Goal: Task Accomplishment & Management: Use online tool/utility

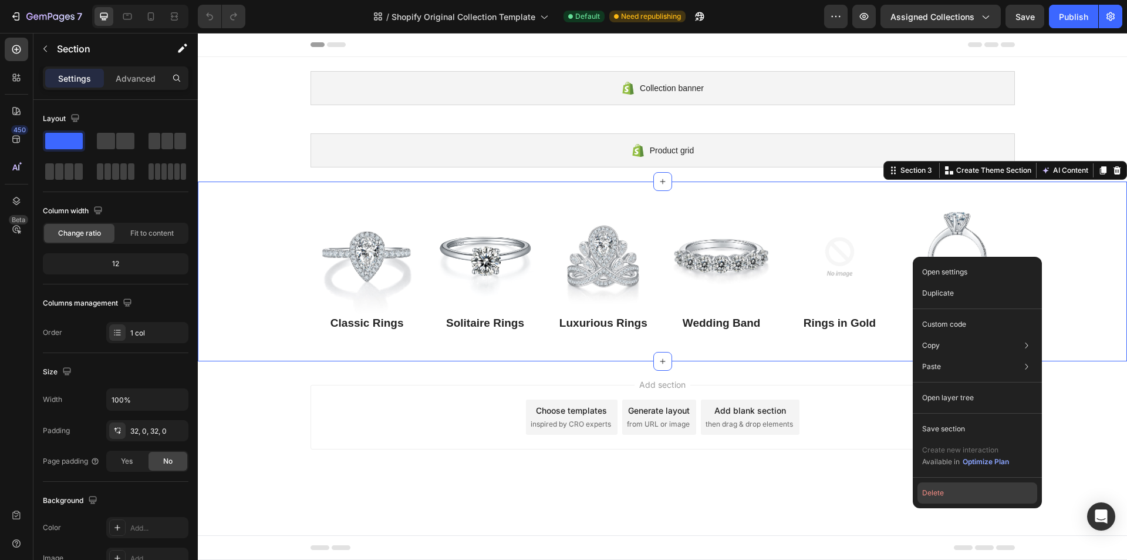
click at [962, 494] on button "Delete" at bounding box center [978, 492] width 120 height 21
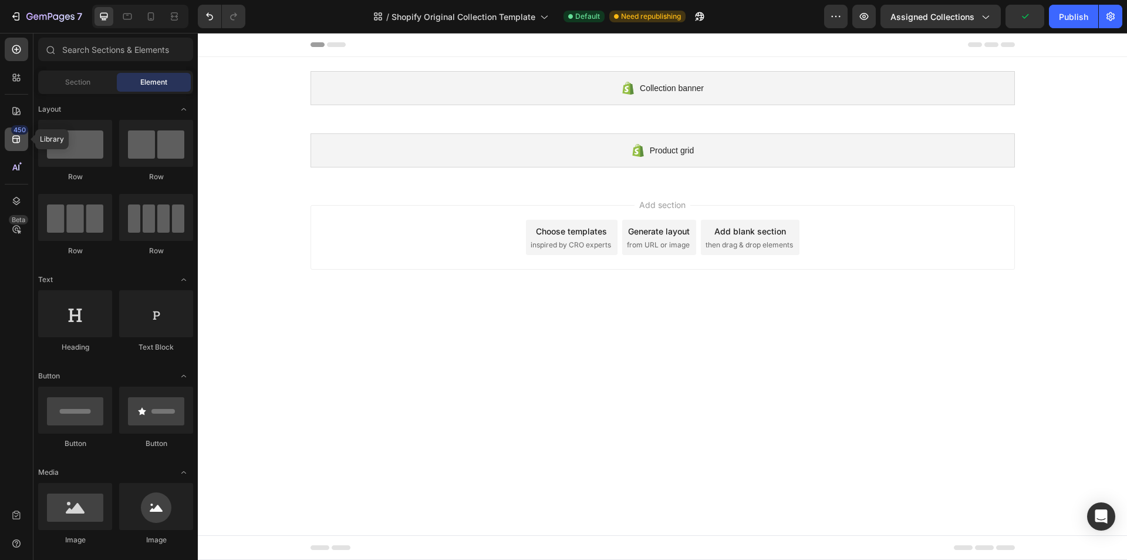
click at [20, 126] on div "450" at bounding box center [19, 129] width 17 height 9
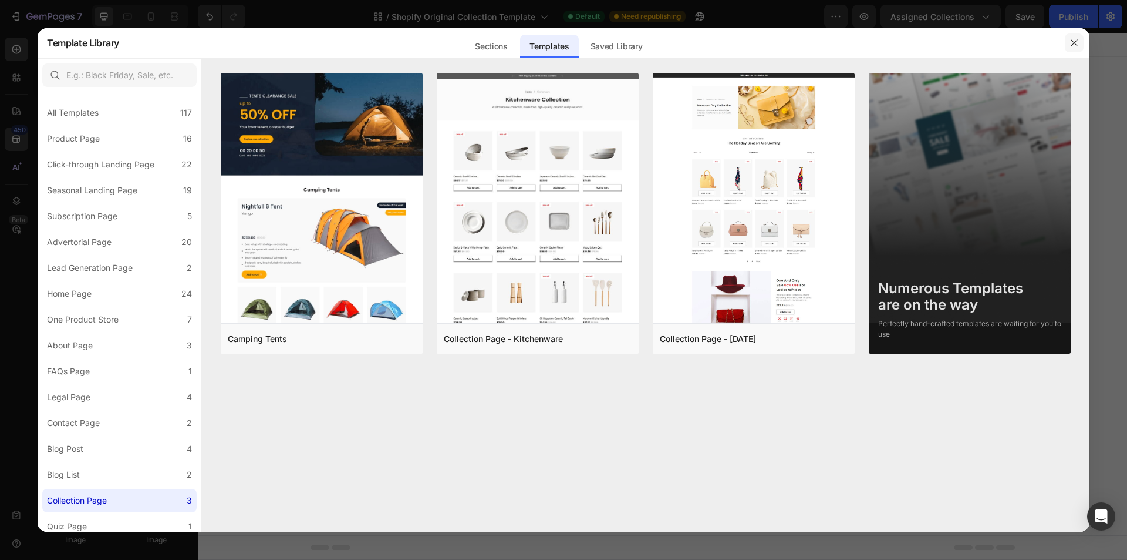
click at [1077, 39] on icon "button" at bounding box center [1074, 42] width 9 height 9
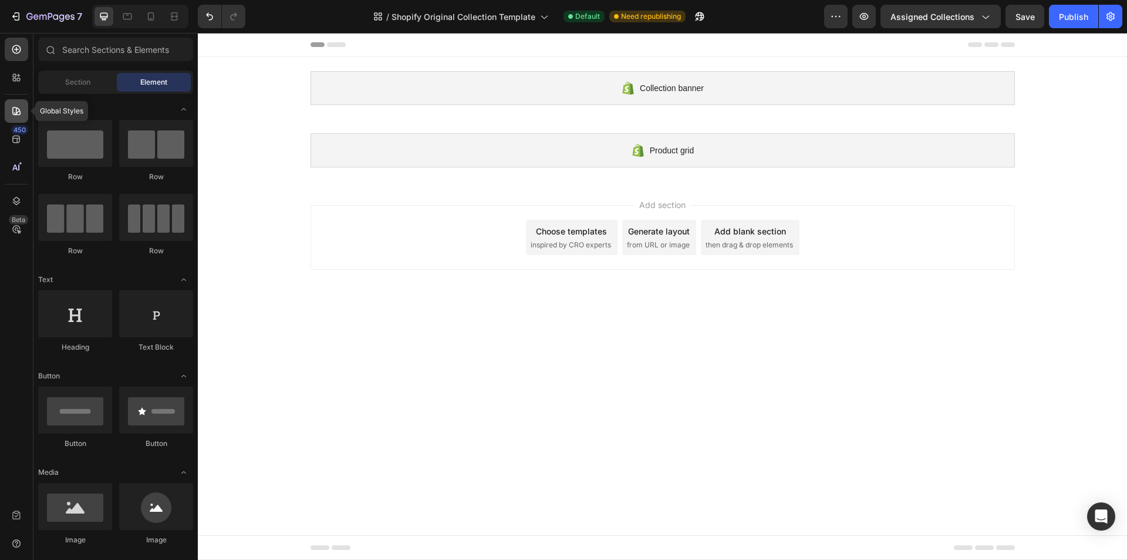
click at [10, 110] on div at bounding box center [16, 110] width 23 height 23
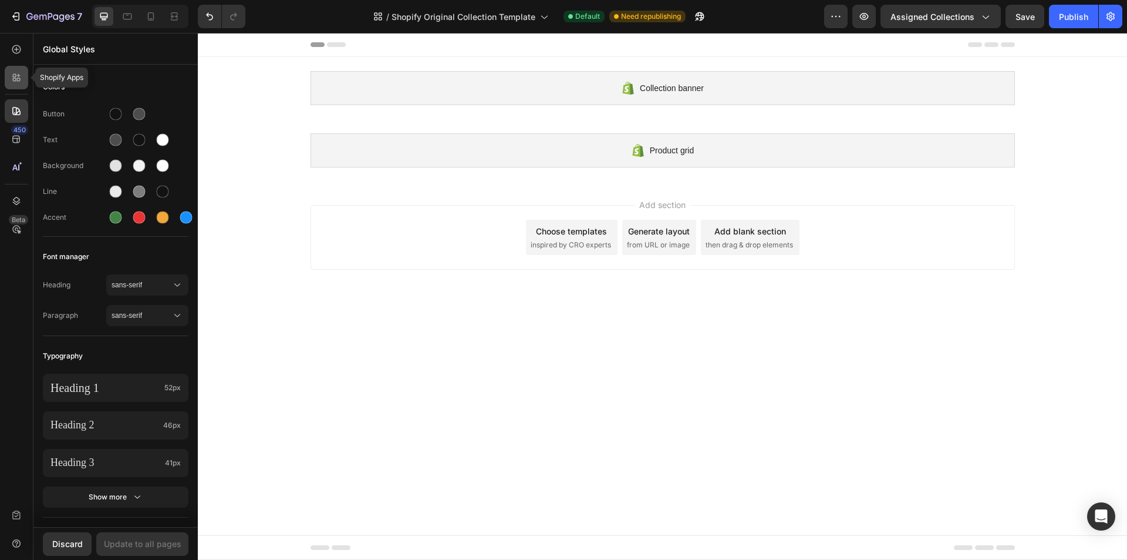
click at [12, 80] on icon at bounding box center [17, 78] width 12 height 12
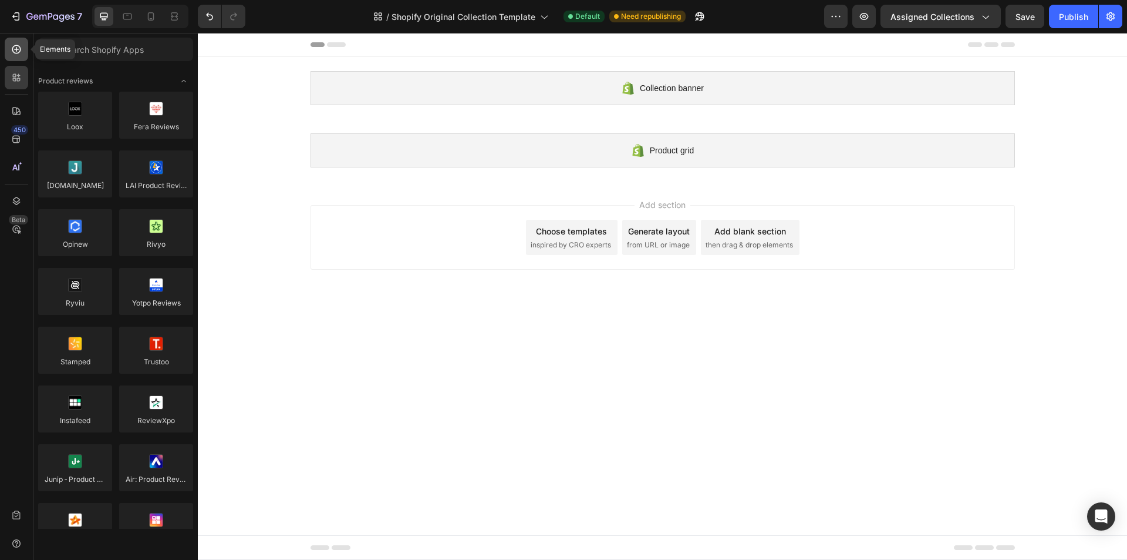
click at [11, 52] on icon at bounding box center [17, 49] width 12 height 12
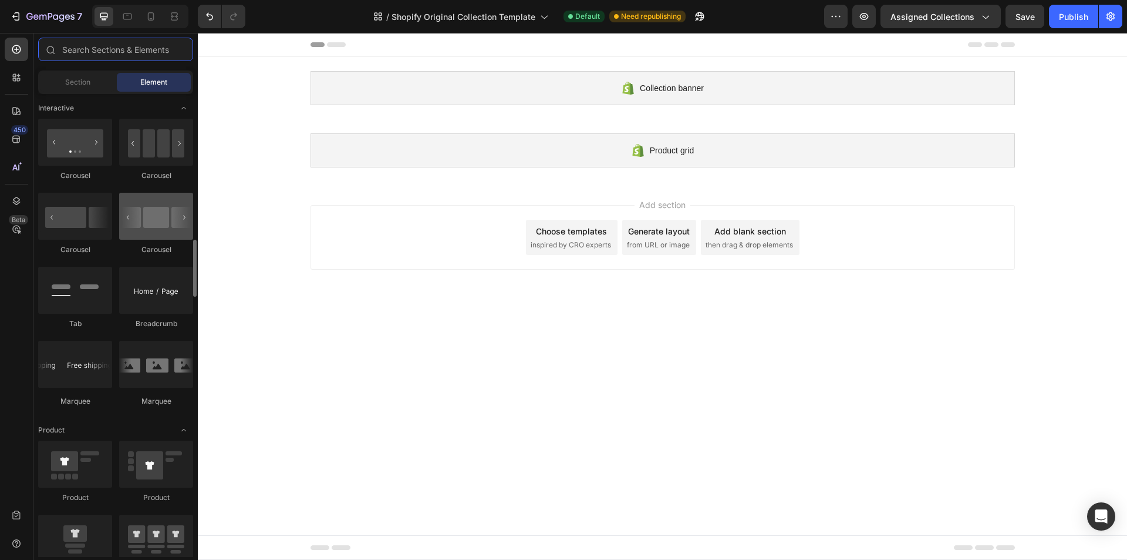
scroll to position [1233, 0]
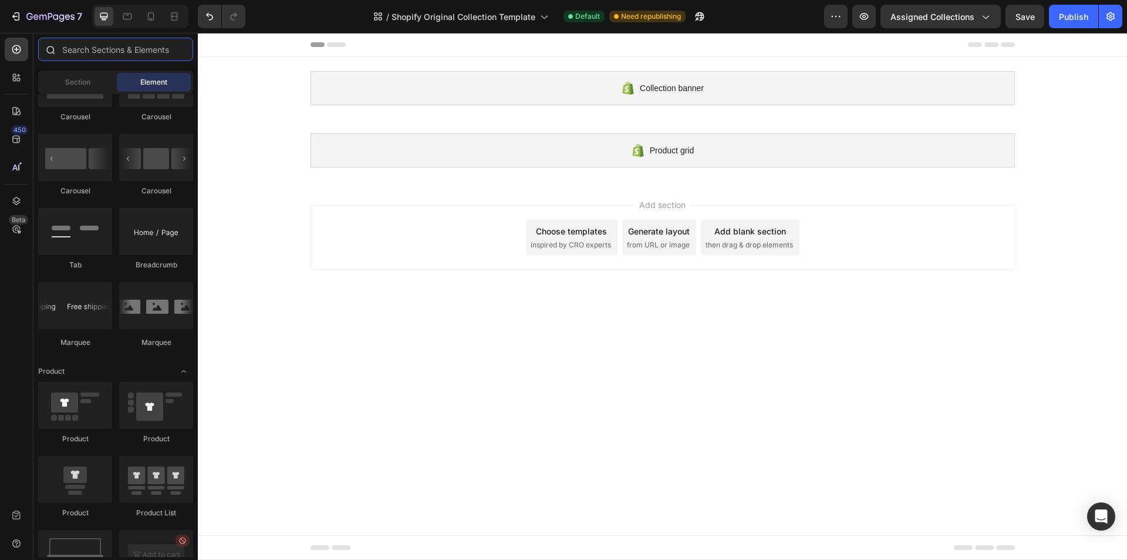
click at [99, 56] on input "text" at bounding box center [115, 49] width 155 height 23
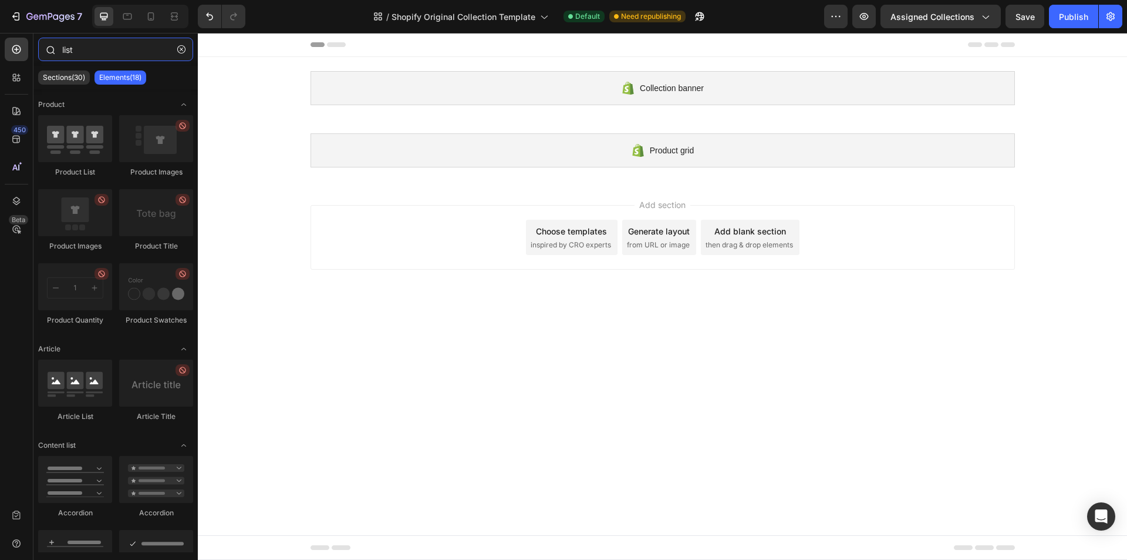
type input "list"
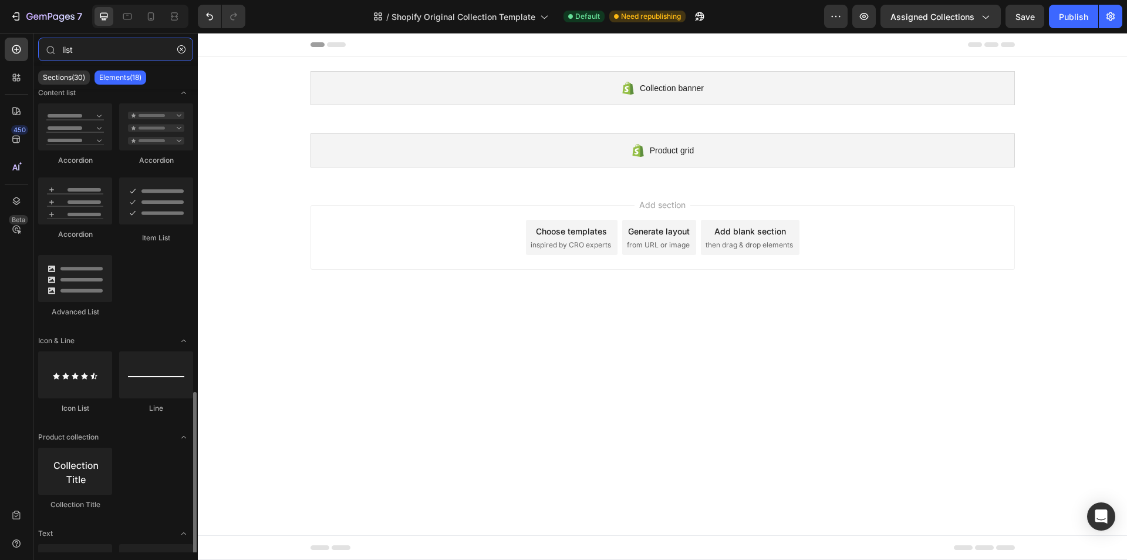
scroll to position [431, 0]
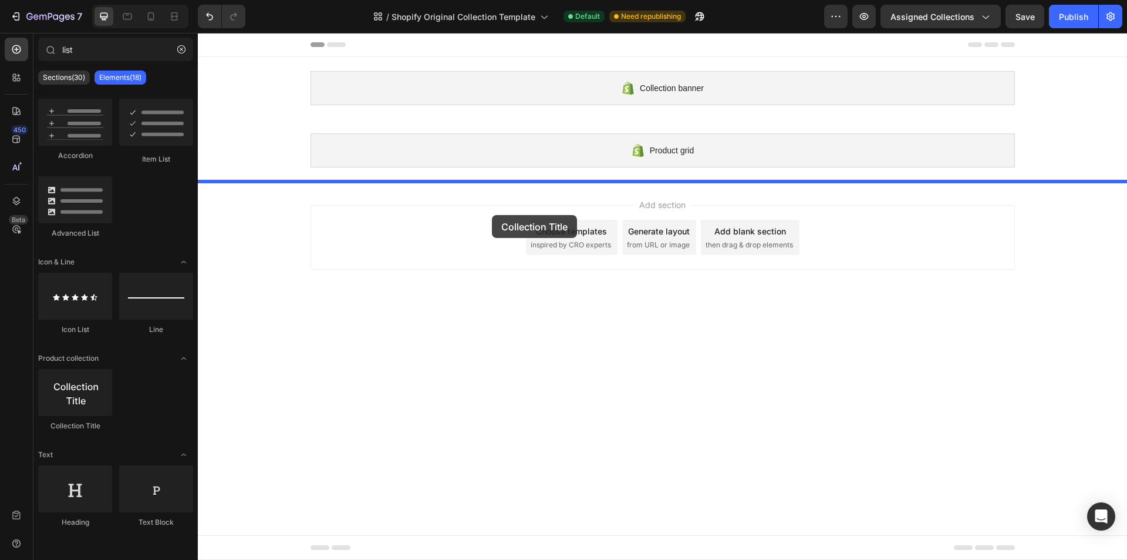
drag, startPoint x: 288, startPoint y: 426, endPoint x: 492, endPoint y: 214, distance: 294.8
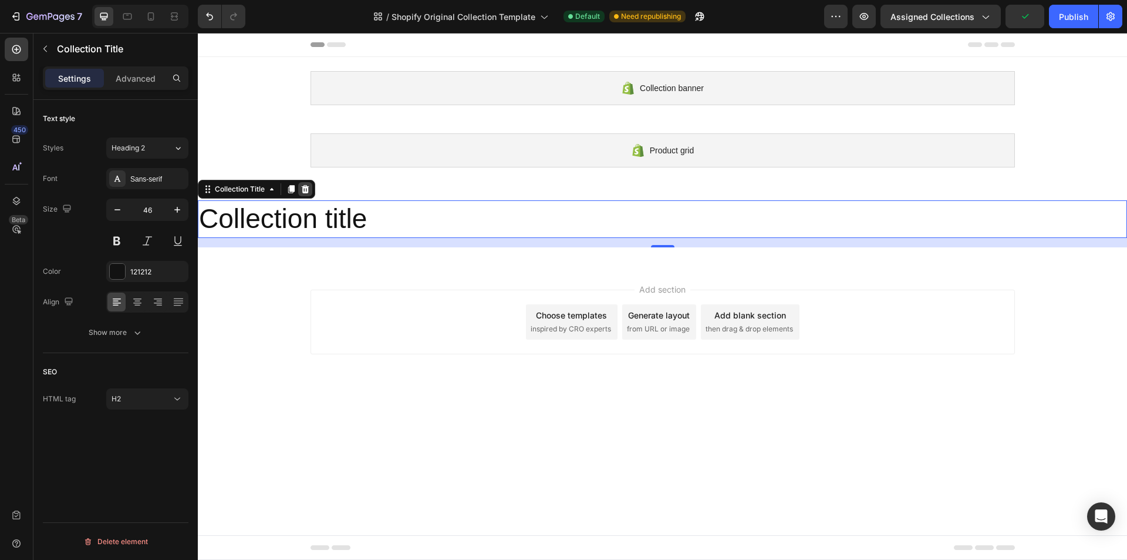
click at [305, 186] on icon at bounding box center [306, 189] width 8 height 8
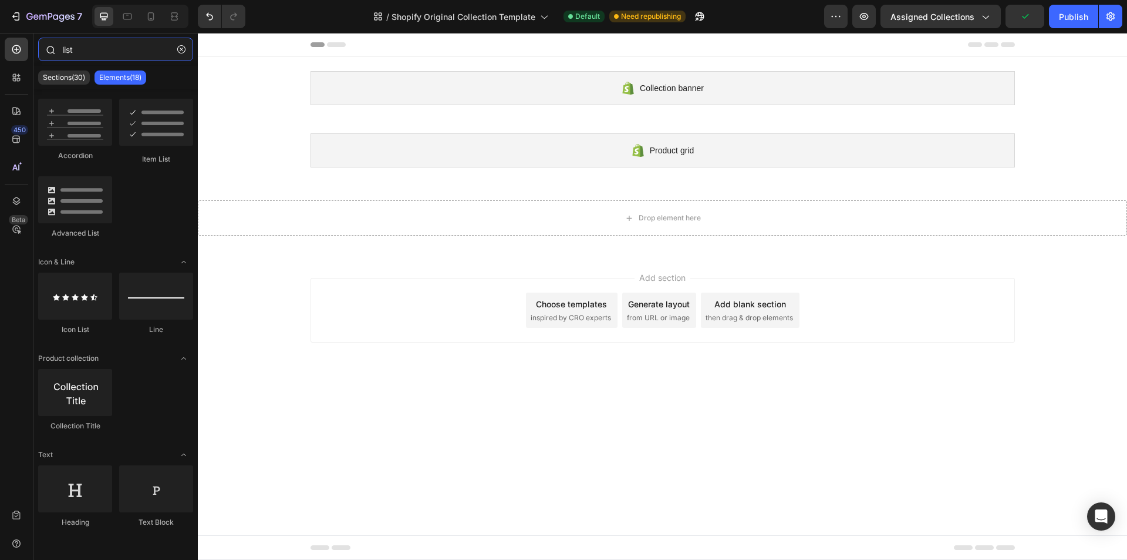
click at [86, 48] on input "list" at bounding box center [115, 49] width 155 height 23
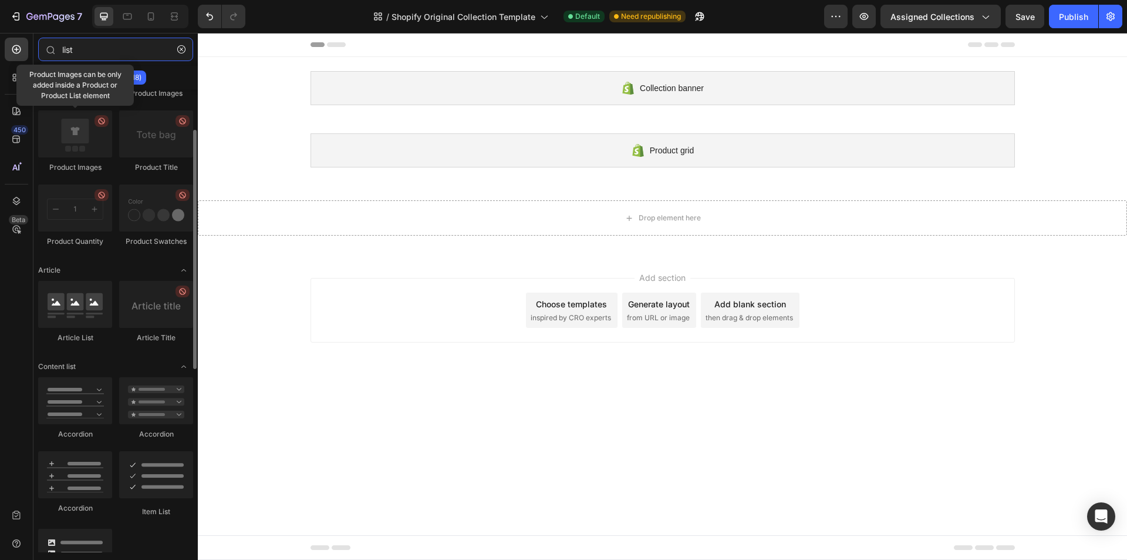
scroll to position [0, 0]
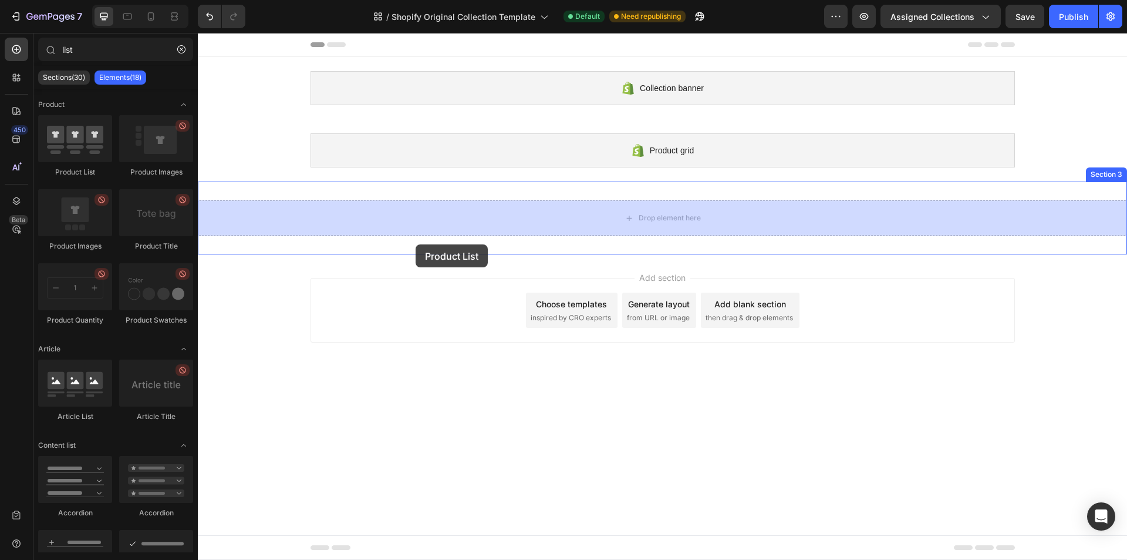
drag, startPoint x: 263, startPoint y: 176, endPoint x: 415, endPoint y: 244, distance: 166.6
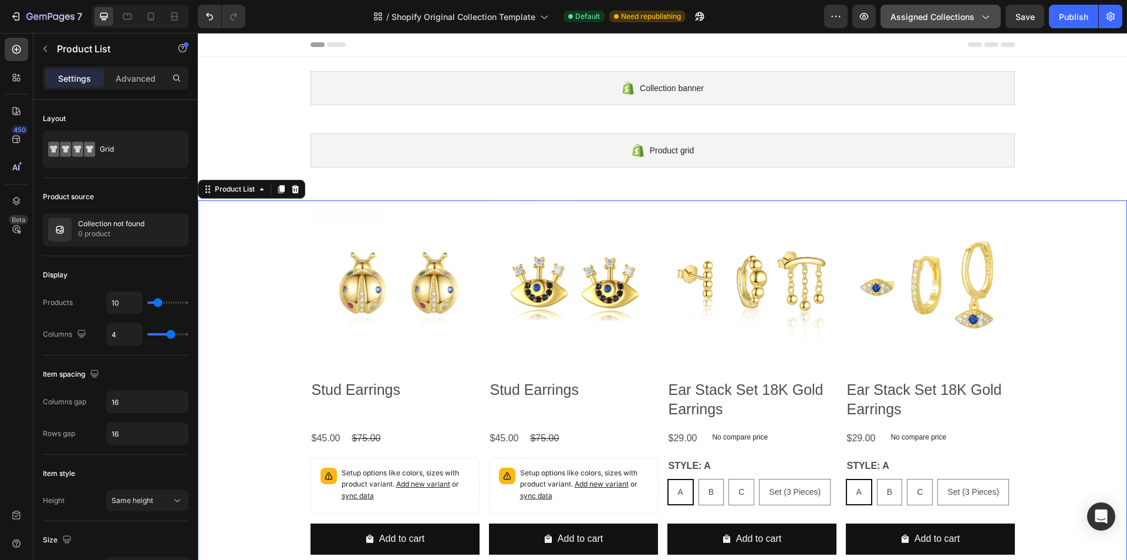
click at [940, 19] on span "Assigned Collections" at bounding box center [933, 17] width 84 height 12
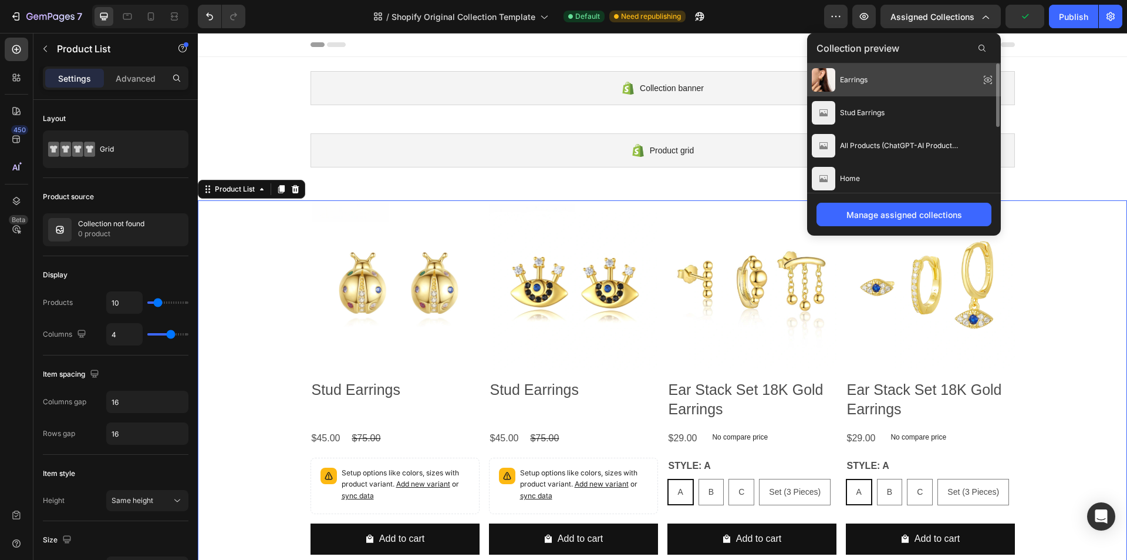
click at [897, 129] on div "Earrings" at bounding box center [904, 145] width 194 height 33
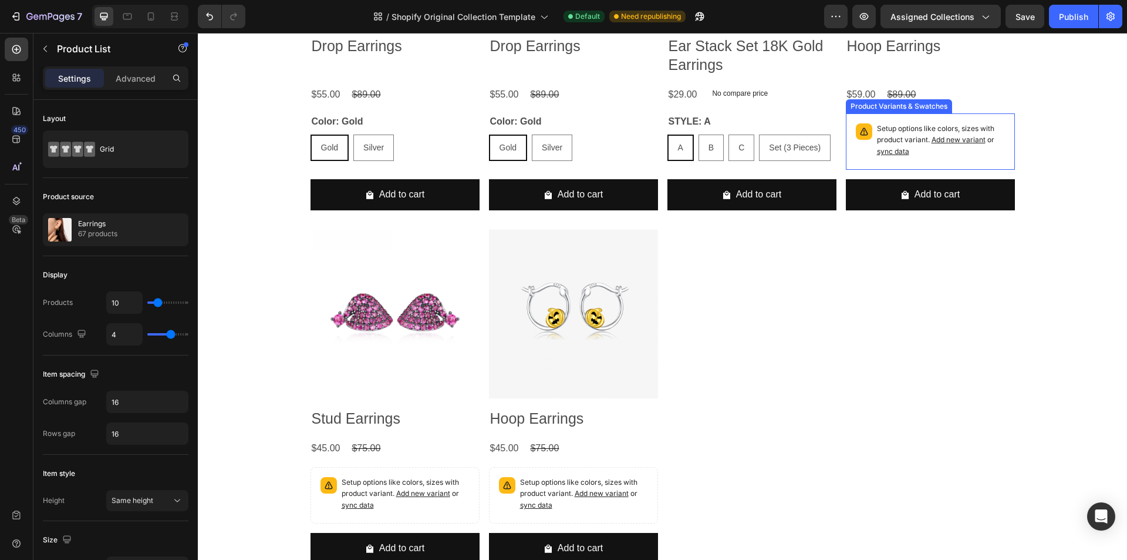
scroll to position [528, 0]
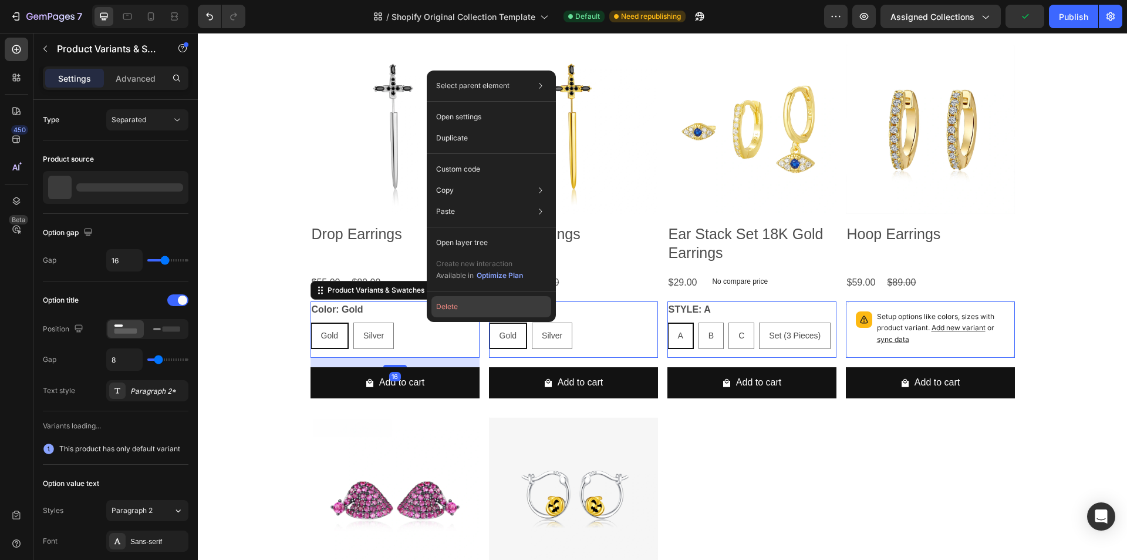
click at [457, 304] on button "Delete" at bounding box center [492, 306] width 120 height 21
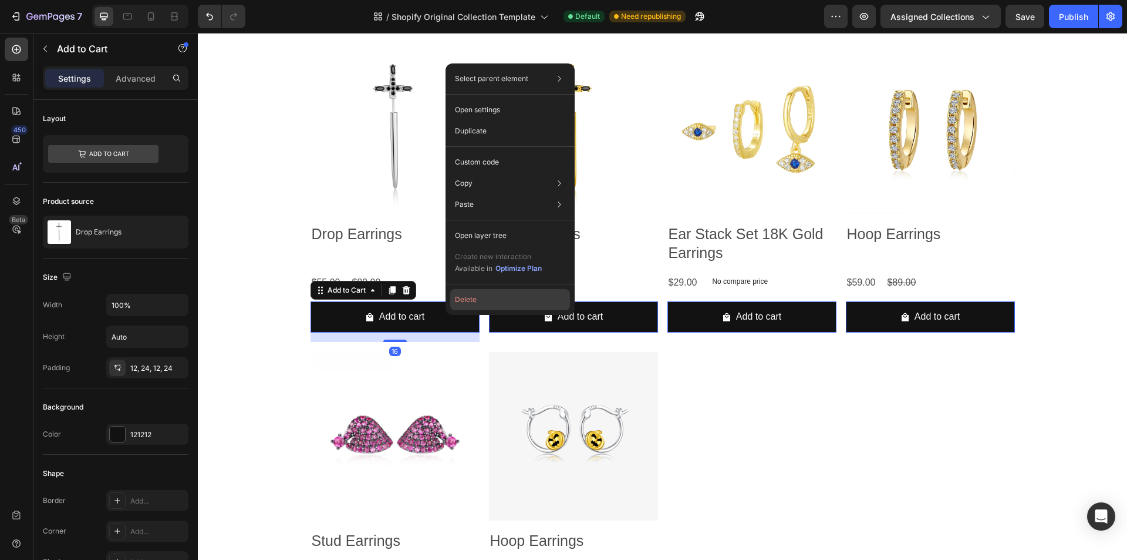
click at [475, 301] on button "Delete" at bounding box center [510, 299] width 120 height 21
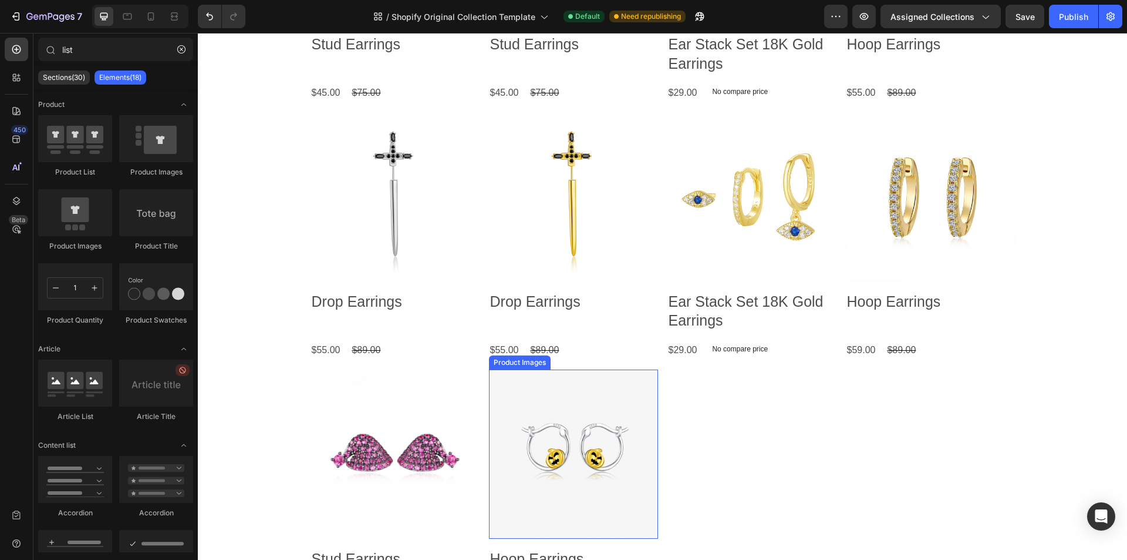
scroll to position [287, 0]
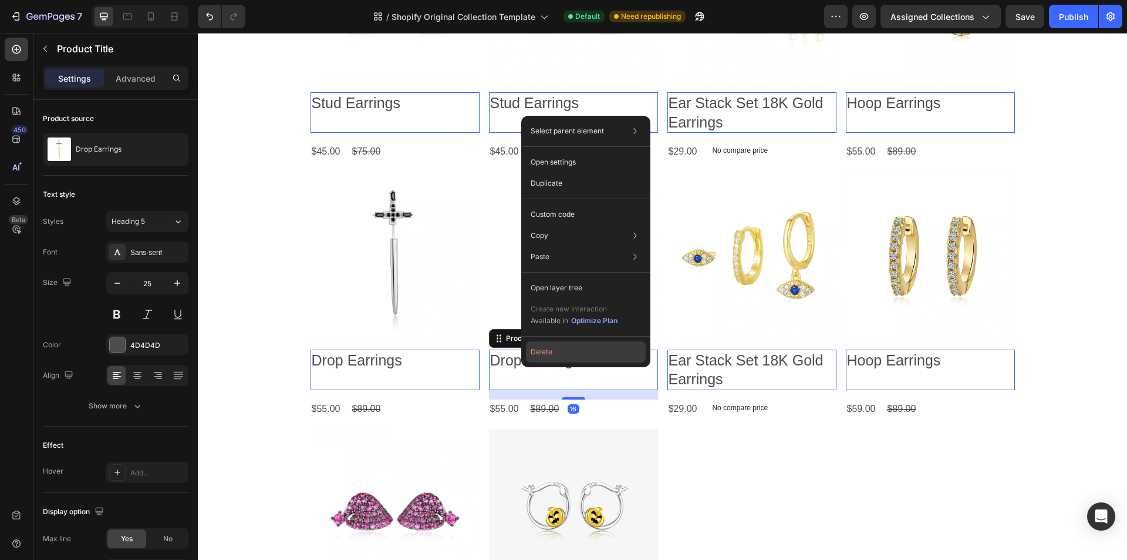
click at [544, 354] on button "Delete" at bounding box center [586, 351] width 120 height 21
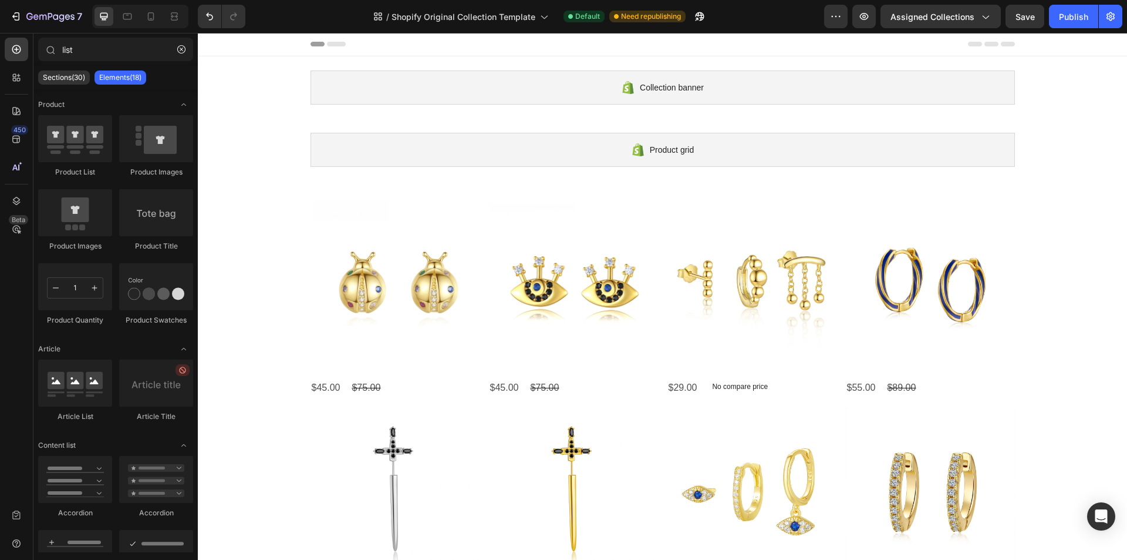
scroll to position [0, 0]
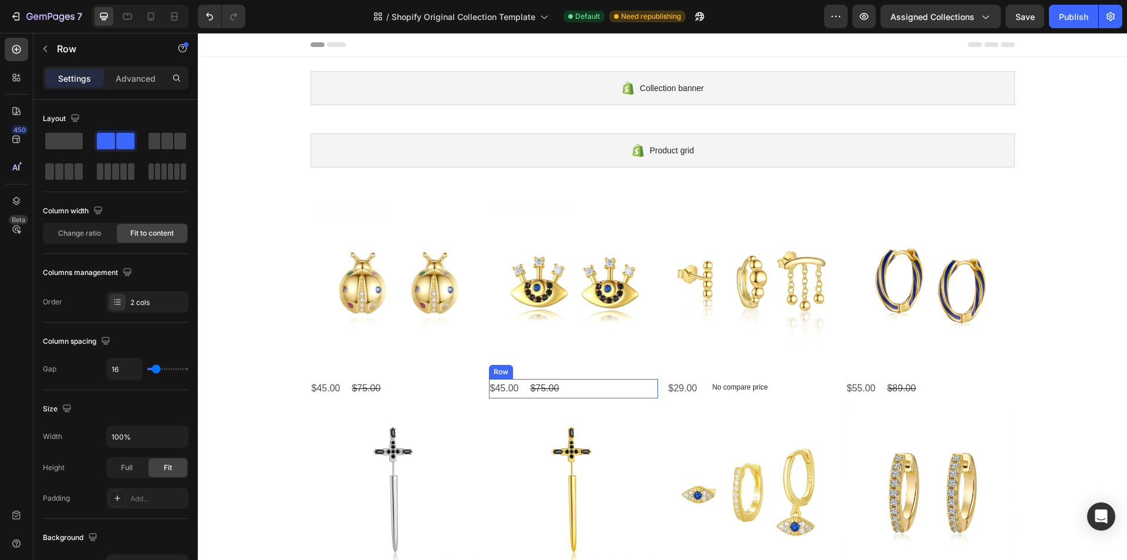
click at [480, 388] on div "$45.00 Product Price Product Price $75.00 Product Price Product Price Row" at bounding box center [395, 388] width 169 height 19
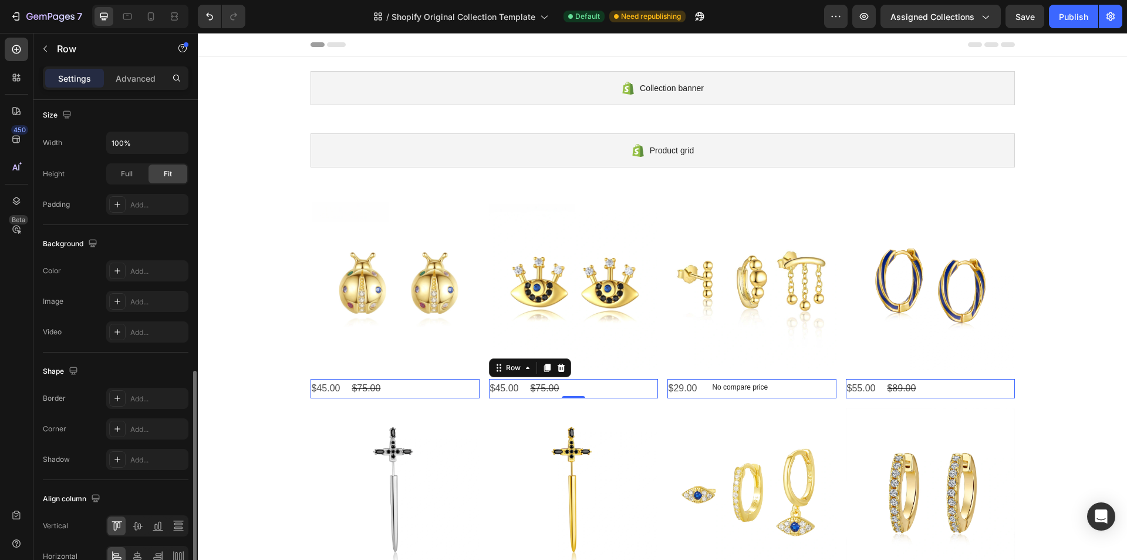
scroll to position [357, 0]
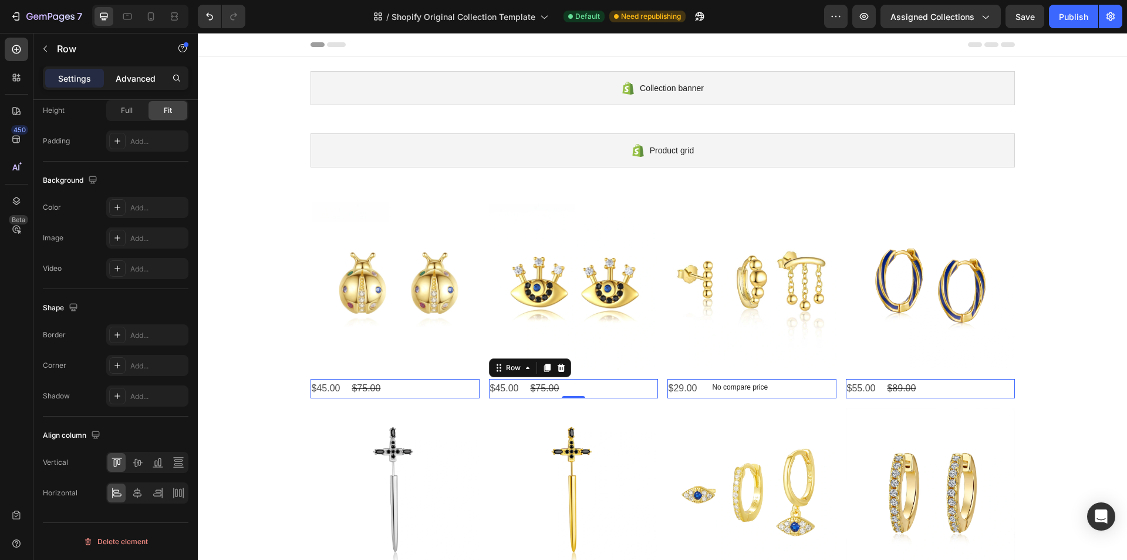
click at [137, 82] on p "Advanced" at bounding box center [136, 78] width 40 height 12
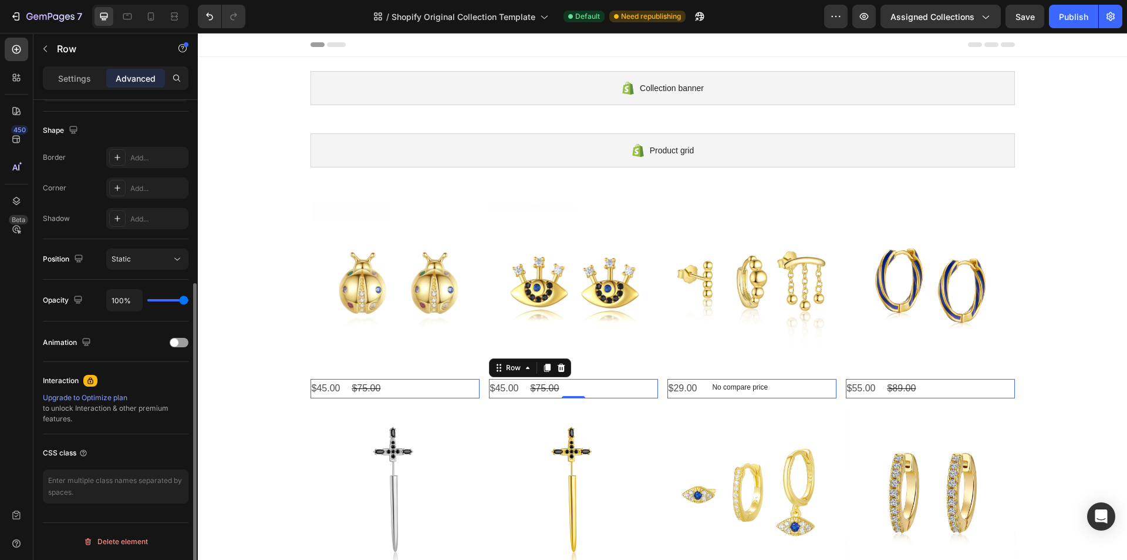
scroll to position [290, 0]
click at [41, 48] on icon "button" at bounding box center [45, 48] width 9 height 9
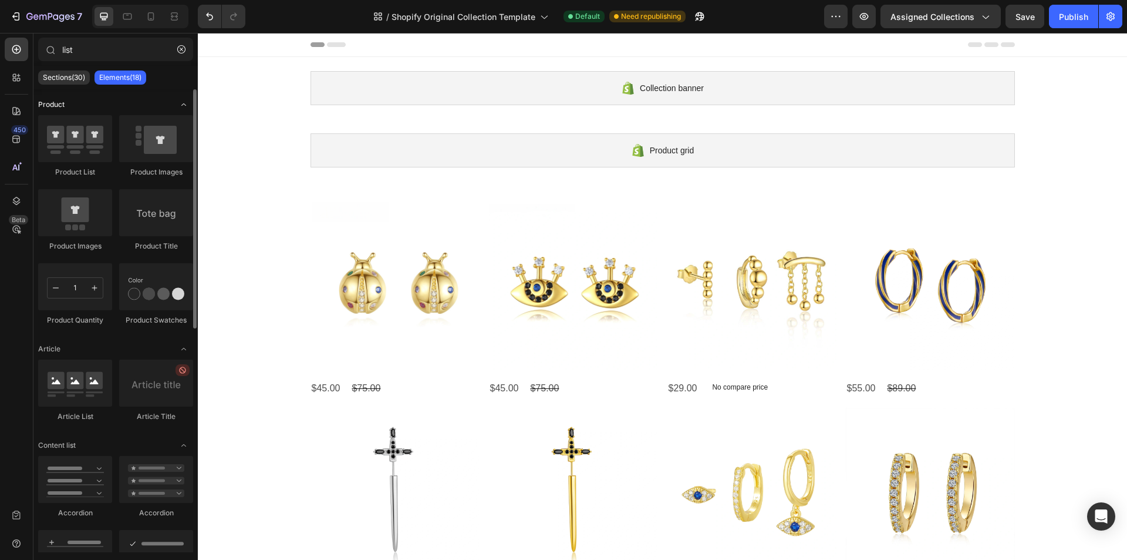
click at [58, 107] on span "Product" at bounding box center [51, 104] width 26 height 11
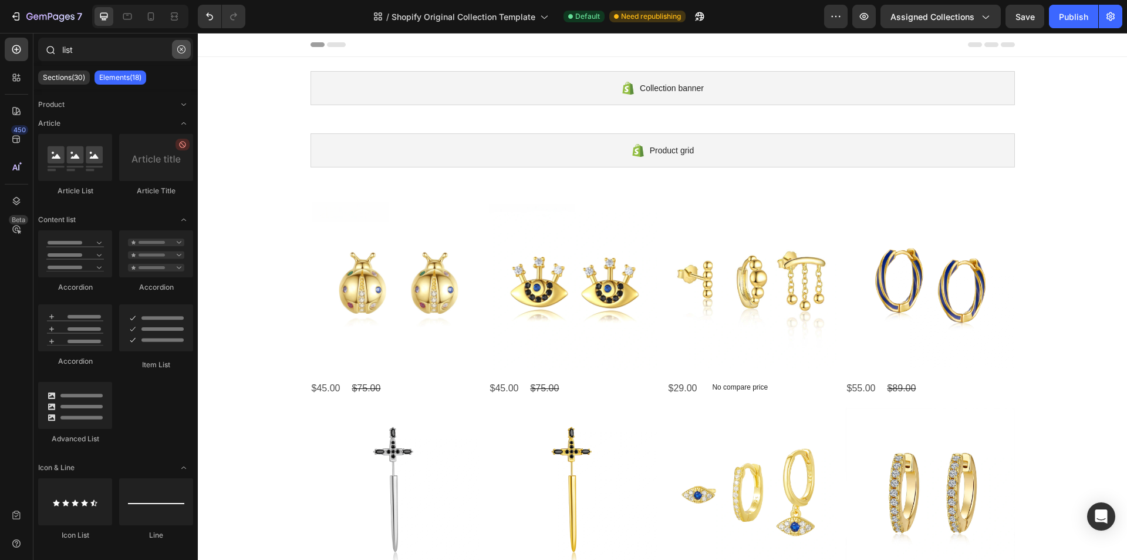
click at [181, 45] on button "button" at bounding box center [181, 49] width 19 height 19
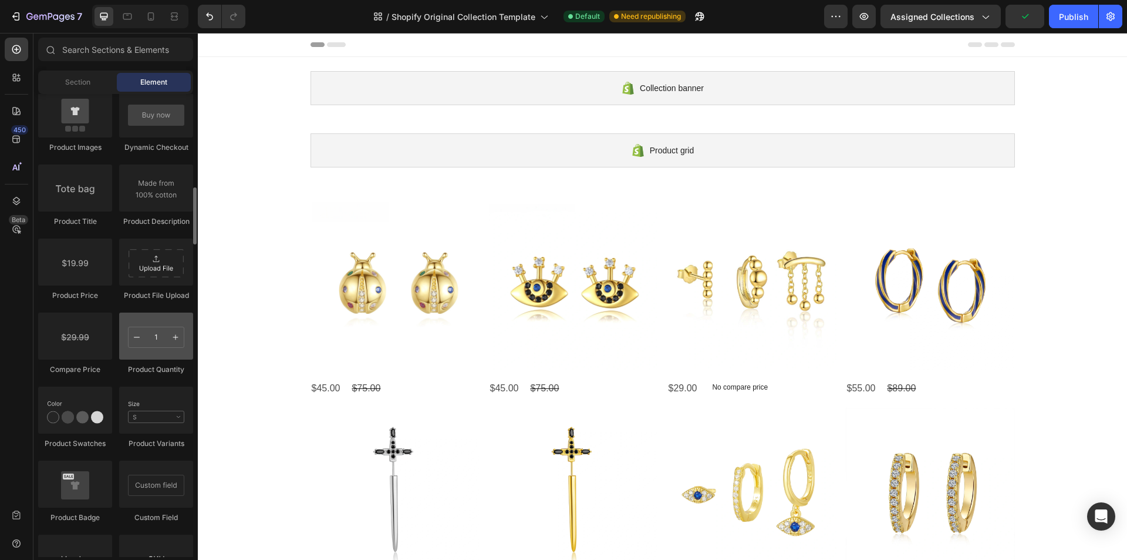
scroll to position [1703, 0]
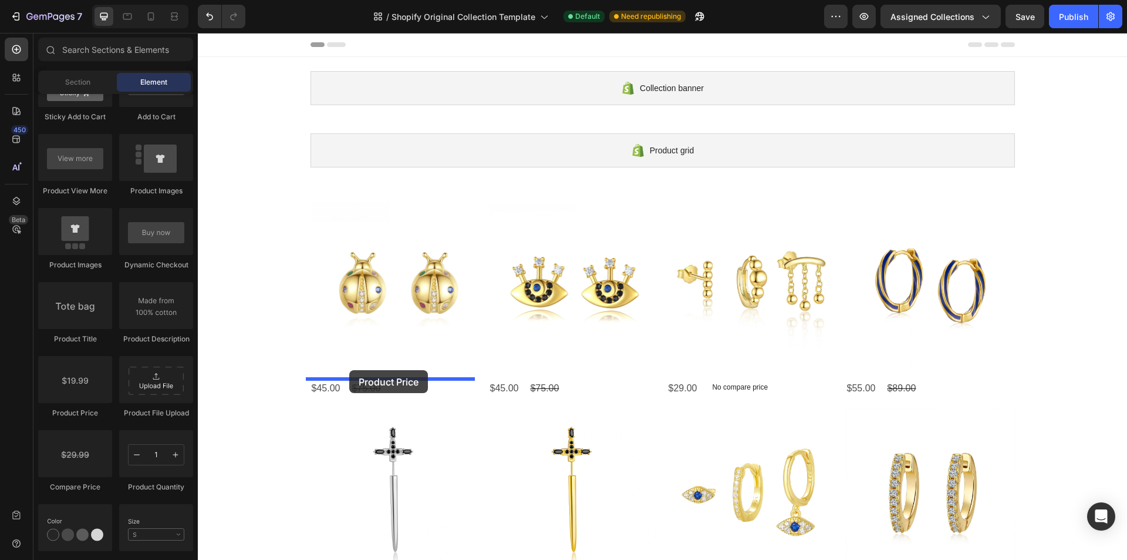
drag, startPoint x: 268, startPoint y: 411, endPoint x: 349, endPoint y: 370, distance: 91.4
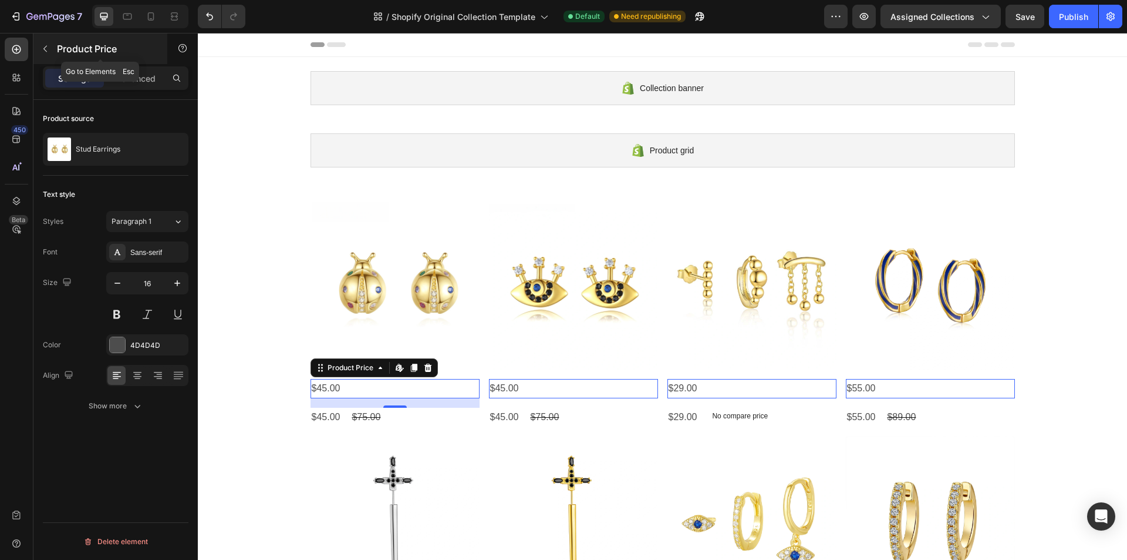
click at [49, 50] on icon "button" at bounding box center [45, 48] width 9 height 9
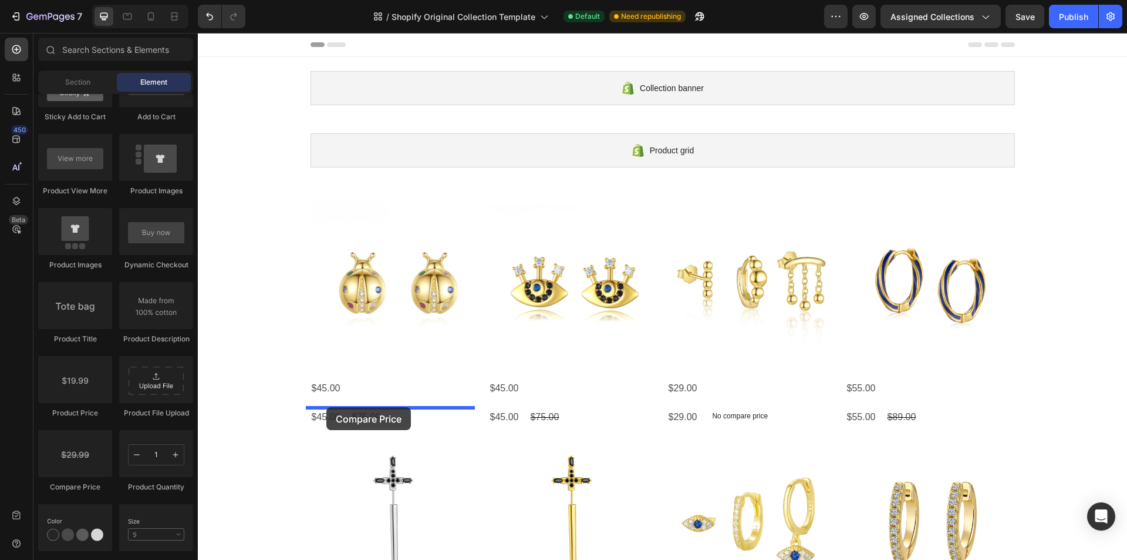
drag, startPoint x: 276, startPoint y: 491, endPoint x: 326, endPoint y: 407, distance: 98.0
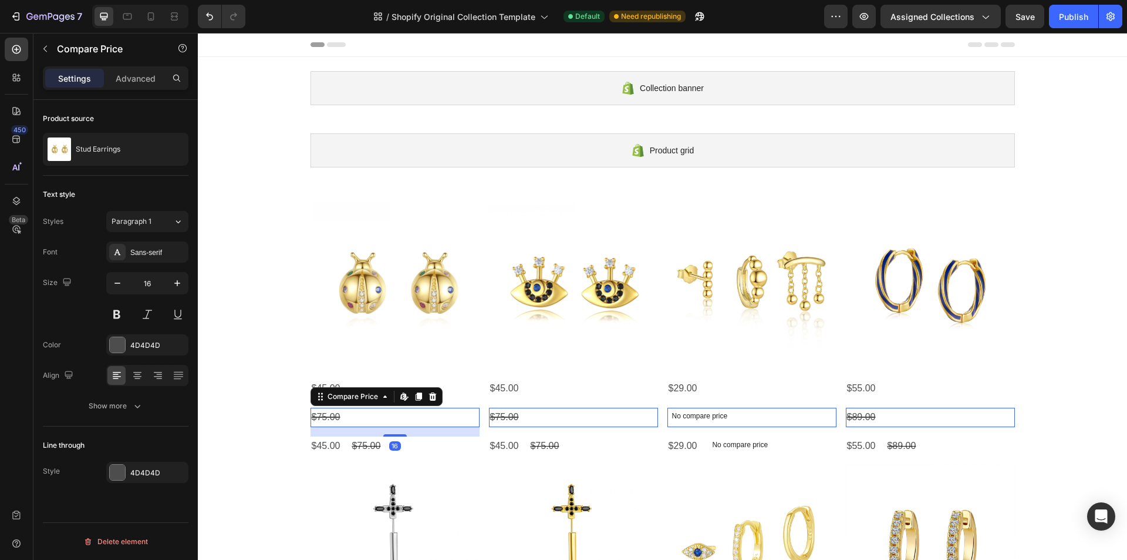
click at [345, 419] on div "$75.00" at bounding box center [395, 416] width 169 height 19
click at [380, 400] on icon at bounding box center [384, 396] width 9 height 9
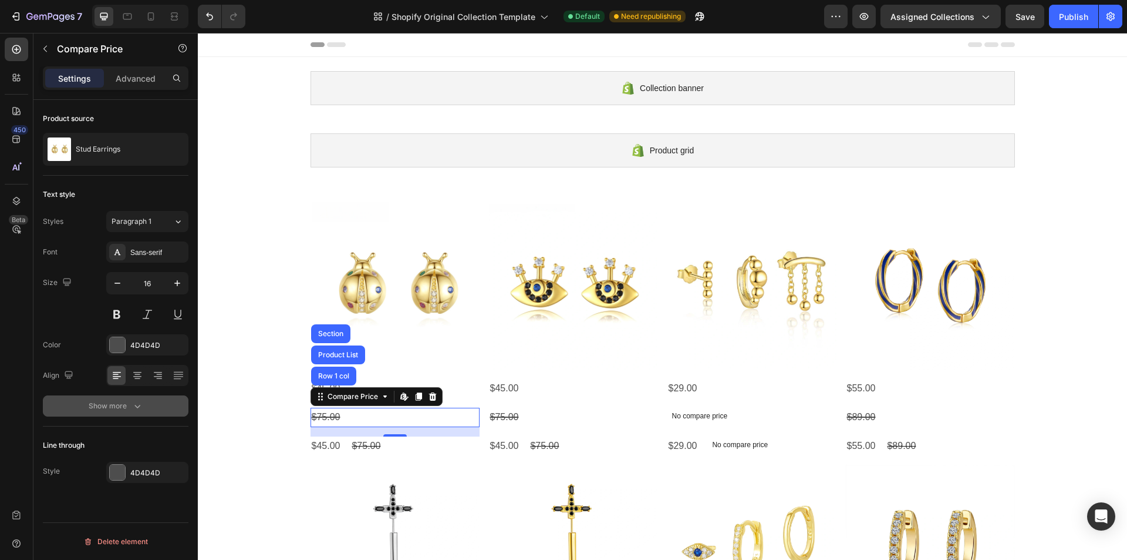
click at [133, 408] on icon "button" at bounding box center [138, 406] width 12 height 12
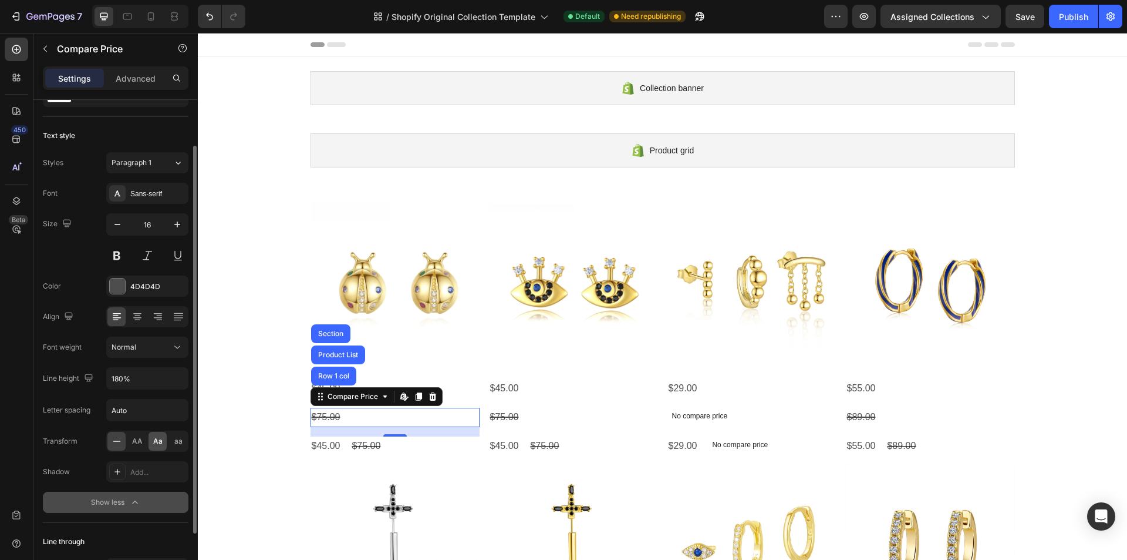
scroll to position [134, 0]
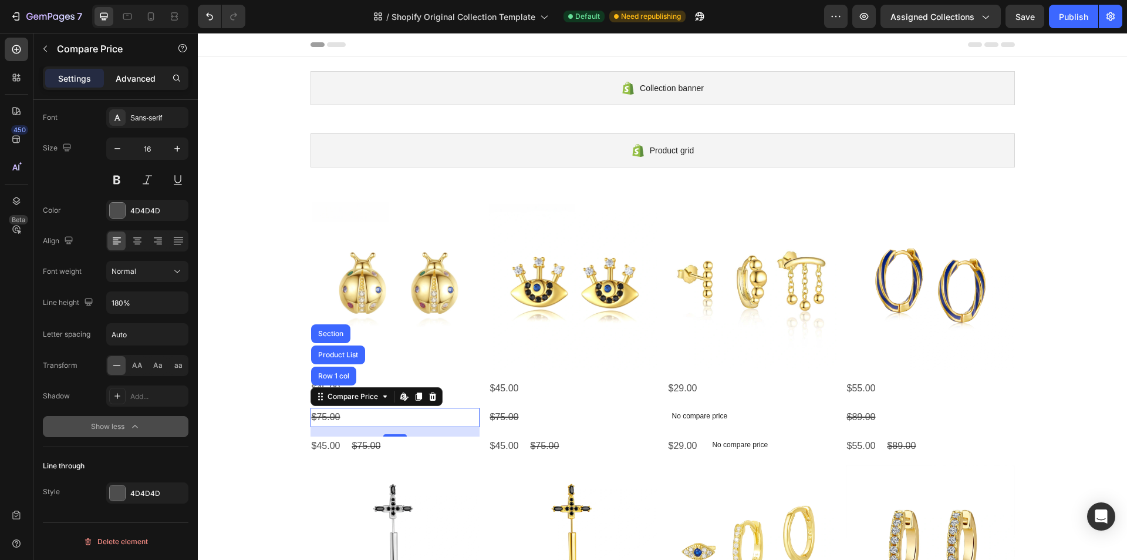
click at [121, 79] on p "Advanced" at bounding box center [136, 78] width 40 height 12
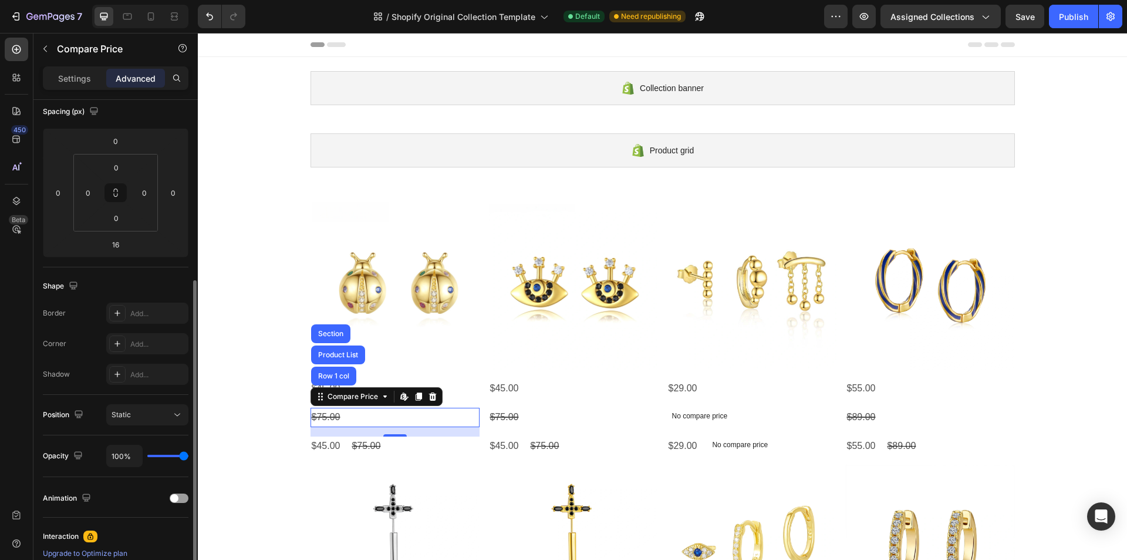
scroll to position [252, 0]
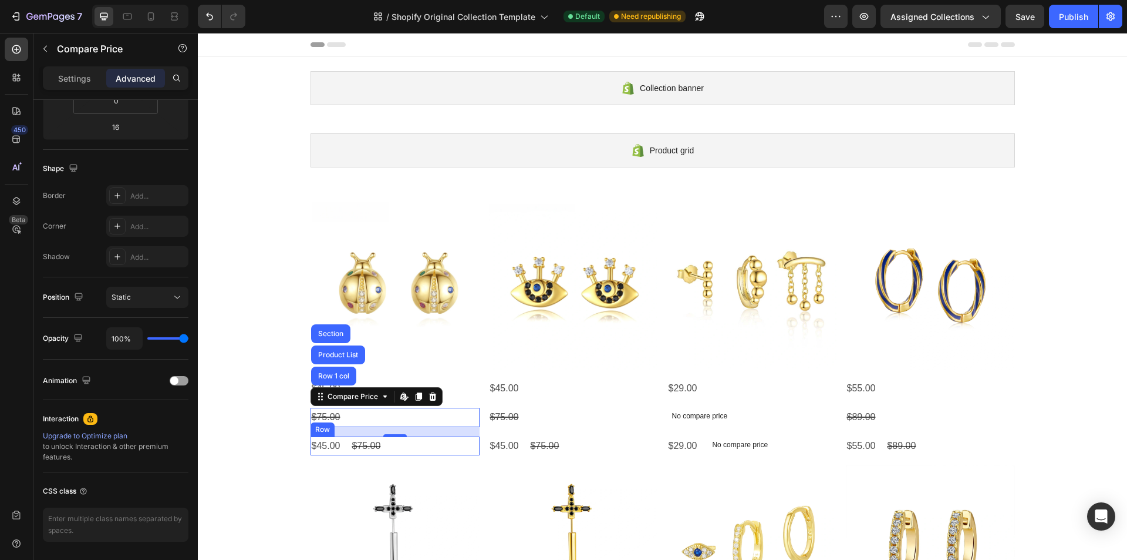
click at [378, 446] on div "$45.00 Product Price Product Price $75.00 Product Price Product Price Row" at bounding box center [395, 445] width 169 height 19
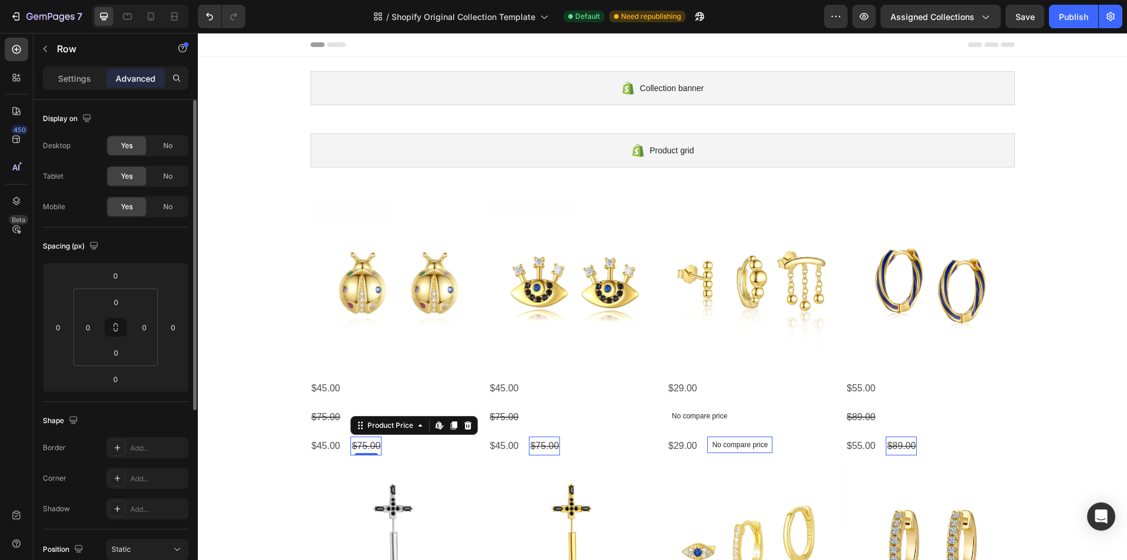
click at [367, 448] on div "$75.00" at bounding box center [366, 445] width 31 height 19
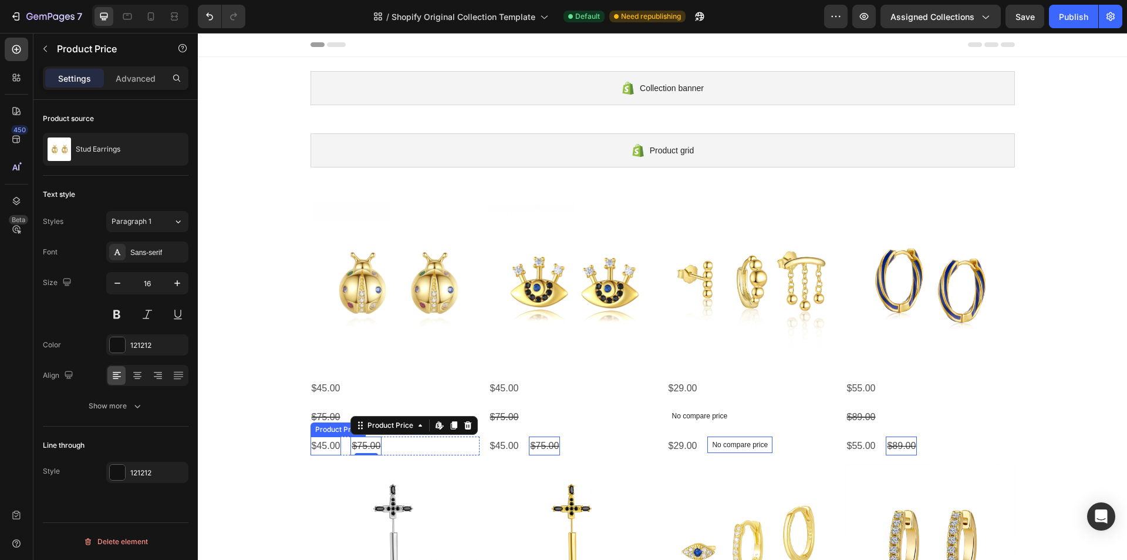
click at [311, 447] on div "$45.00" at bounding box center [326, 445] width 31 height 19
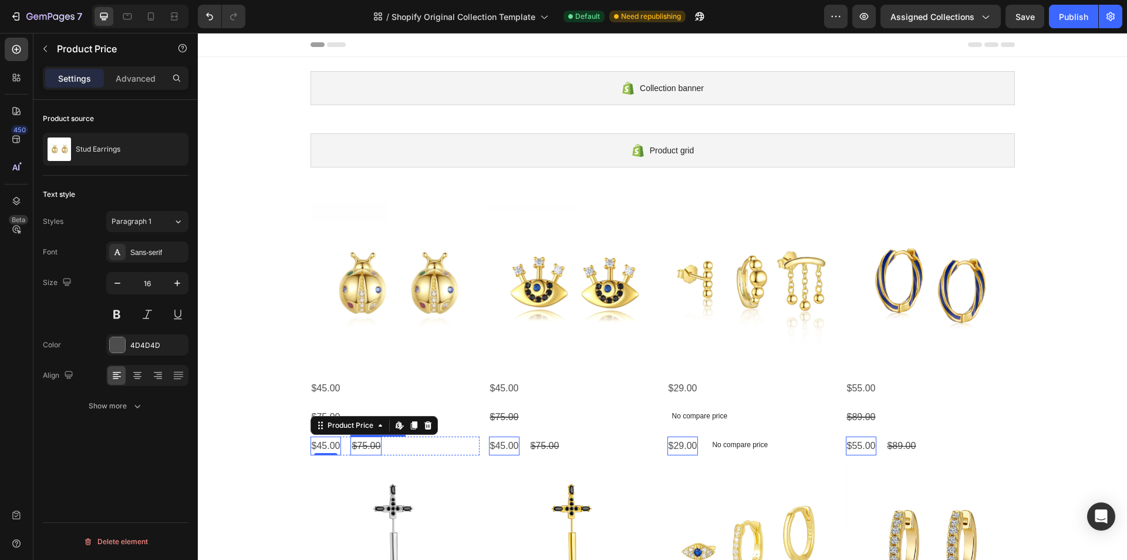
click at [376, 447] on div "$75.00" at bounding box center [366, 445] width 31 height 19
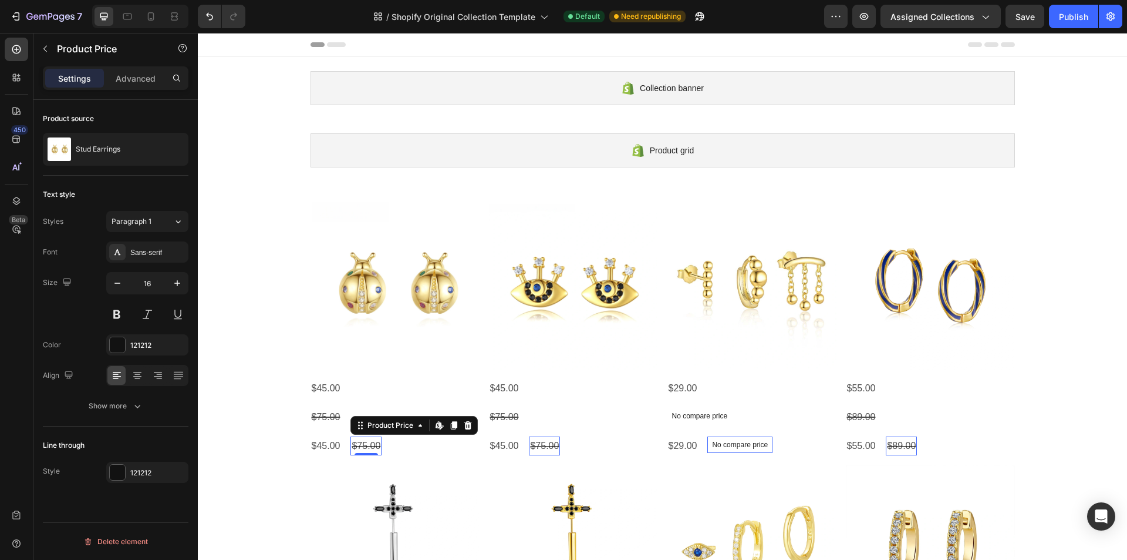
click at [367, 445] on div "$75.00" at bounding box center [366, 445] width 31 height 19
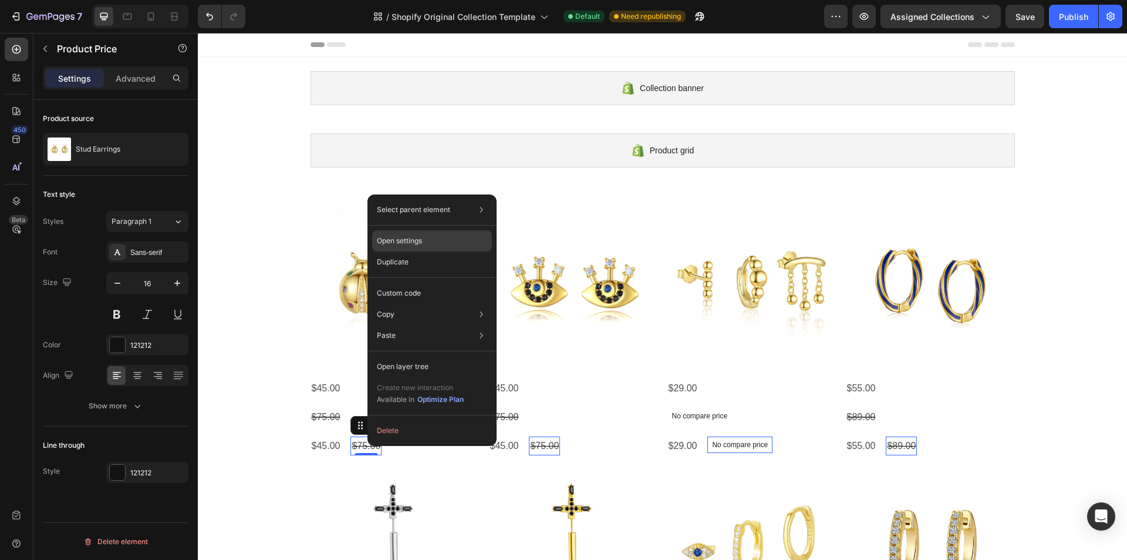
click at [415, 239] on p "Open settings" at bounding box center [399, 240] width 45 height 11
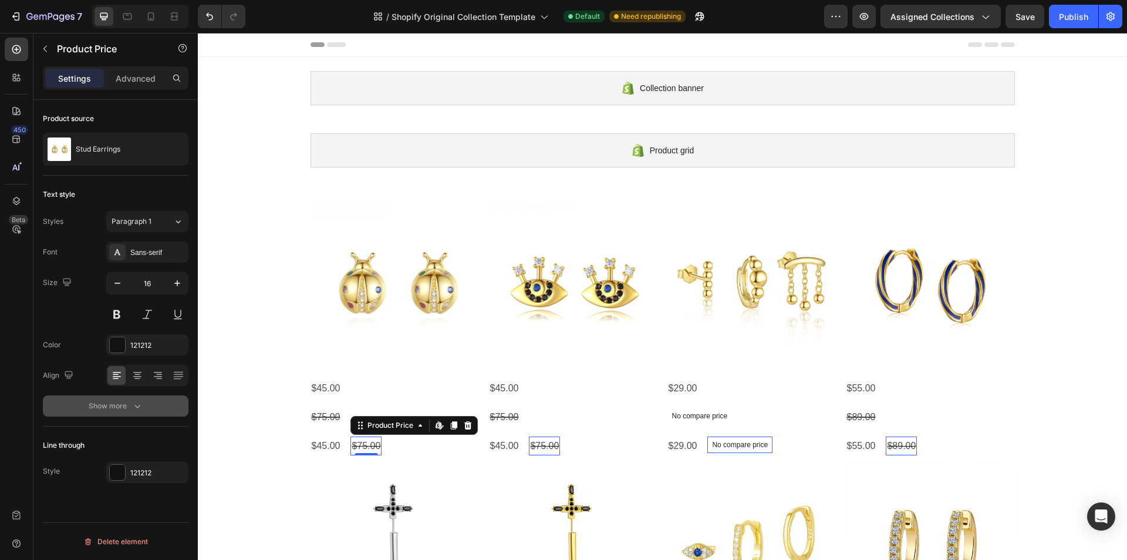
click at [119, 412] on button "Show more" at bounding box center [116, 405] width 146 height 21
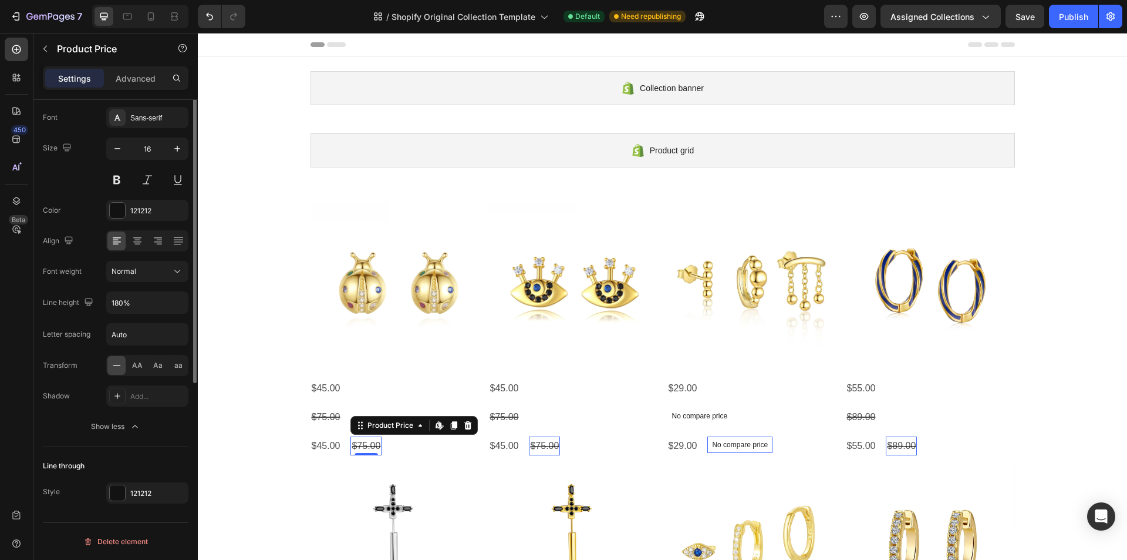
scroll to position [17, 0]
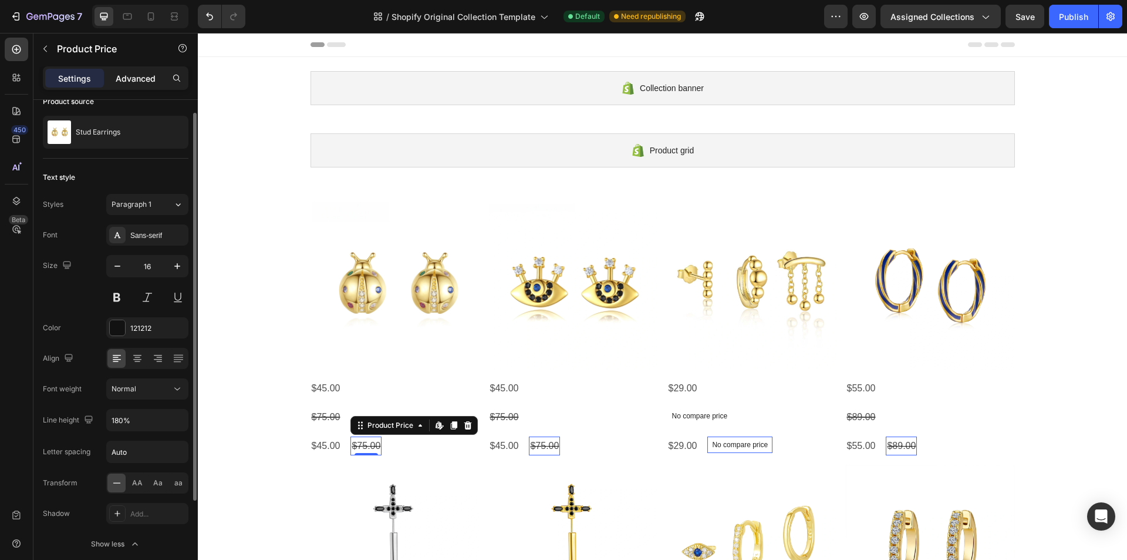
click at [142, 82] on p "Advanced" at bounding box center [136, 78] width 40 height 12
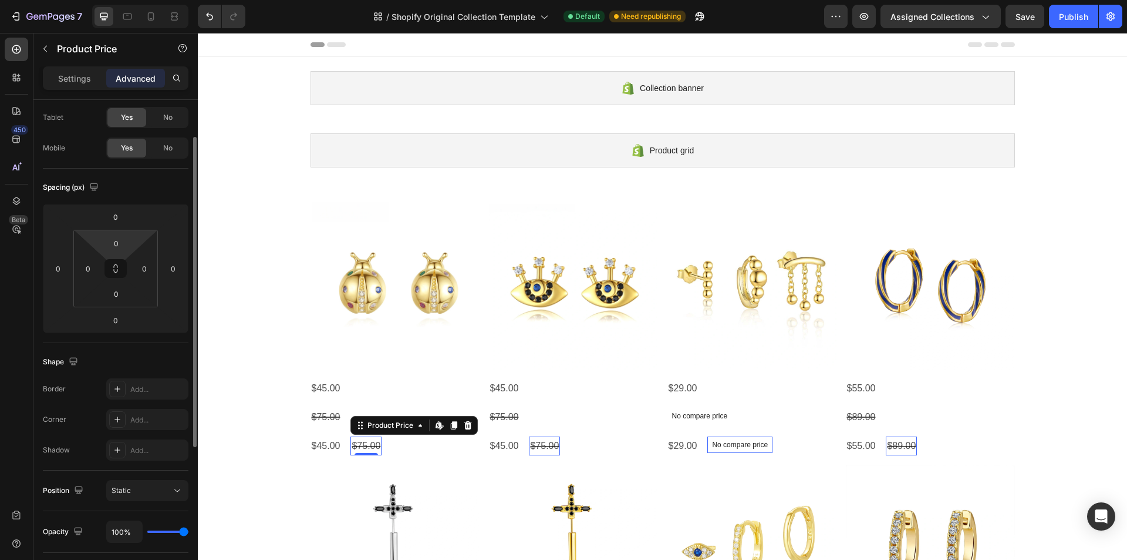
scroll to position [176, 0]
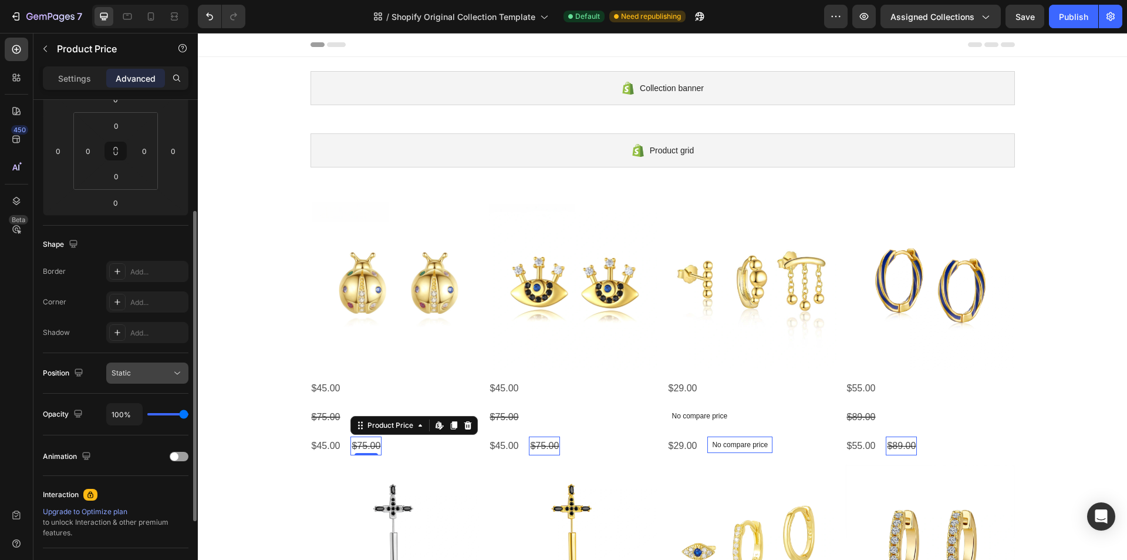
click at [149, 380] on button "Static" at bounding box center [147, 372] width 82 height 21
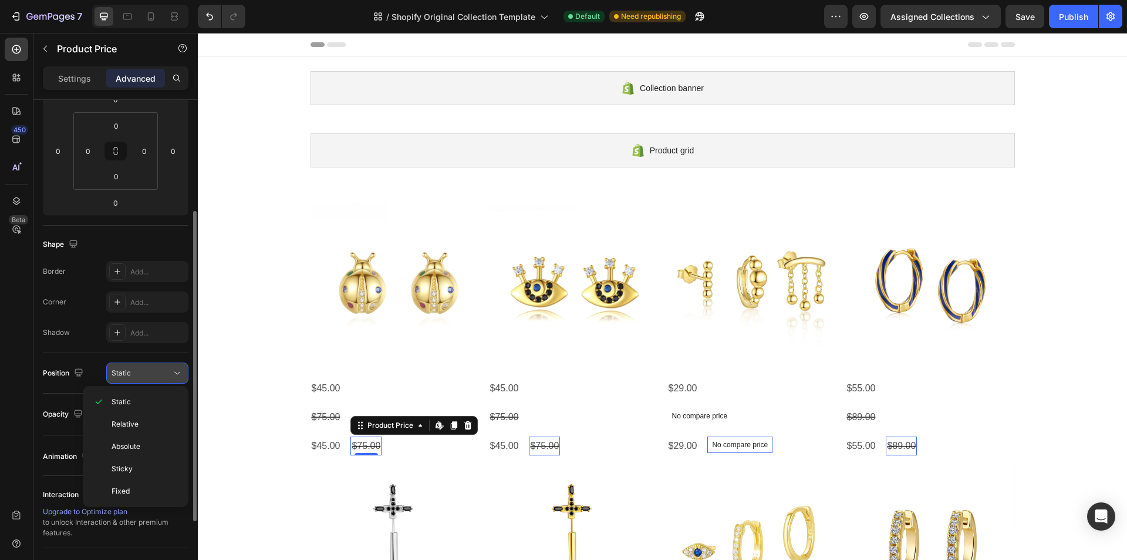
click at [149, 380] on button "Static" at bounding box center [147, 372] width 82 height 21
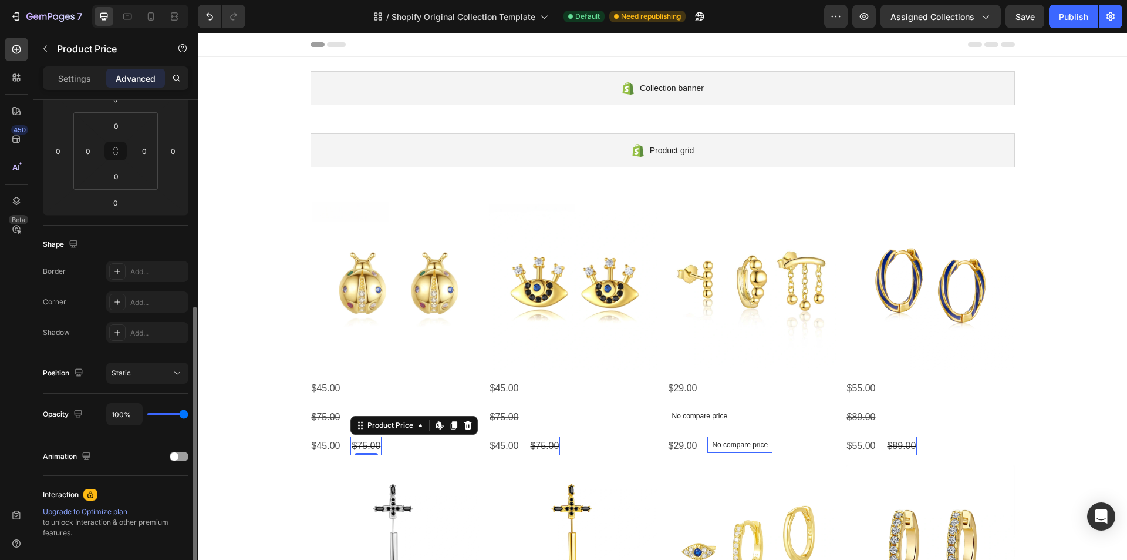
scroll to position [290, 0]
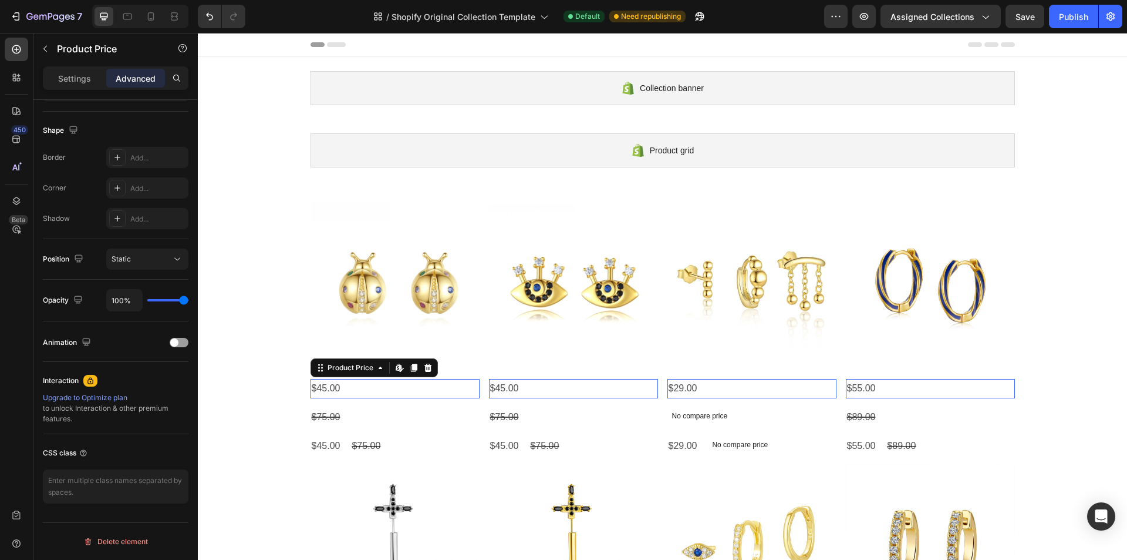
click at [355, 384] on div "$45.00" at bounding box center [395, 388] width 169 height 19
click at [424, 368] on icon at bounding box center [428, 367] width 8 height 8
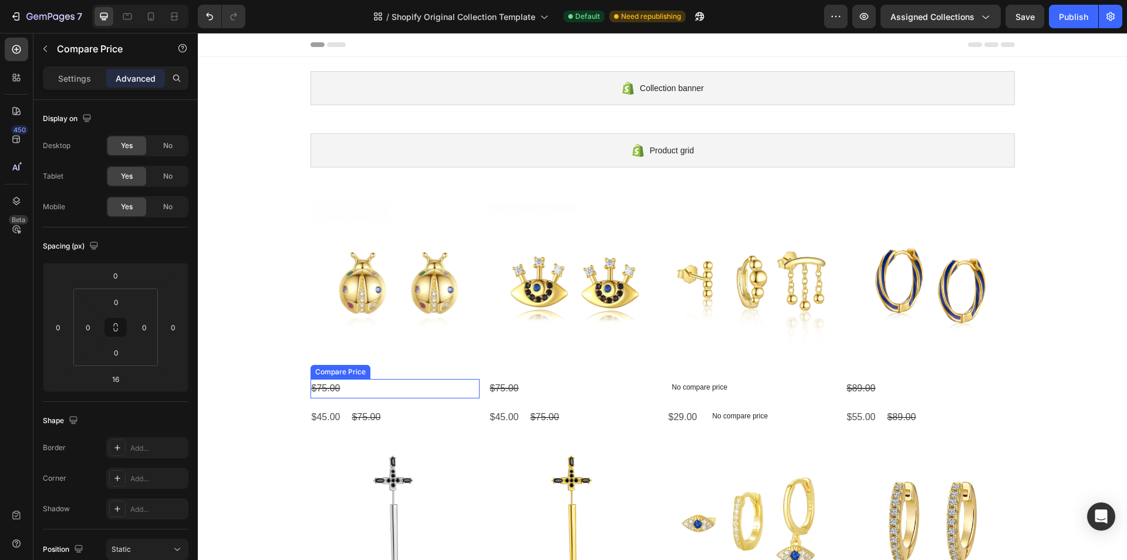
click at [396, 386] on div "$75.00" at bounding box center [395, 388] width 169 height 19
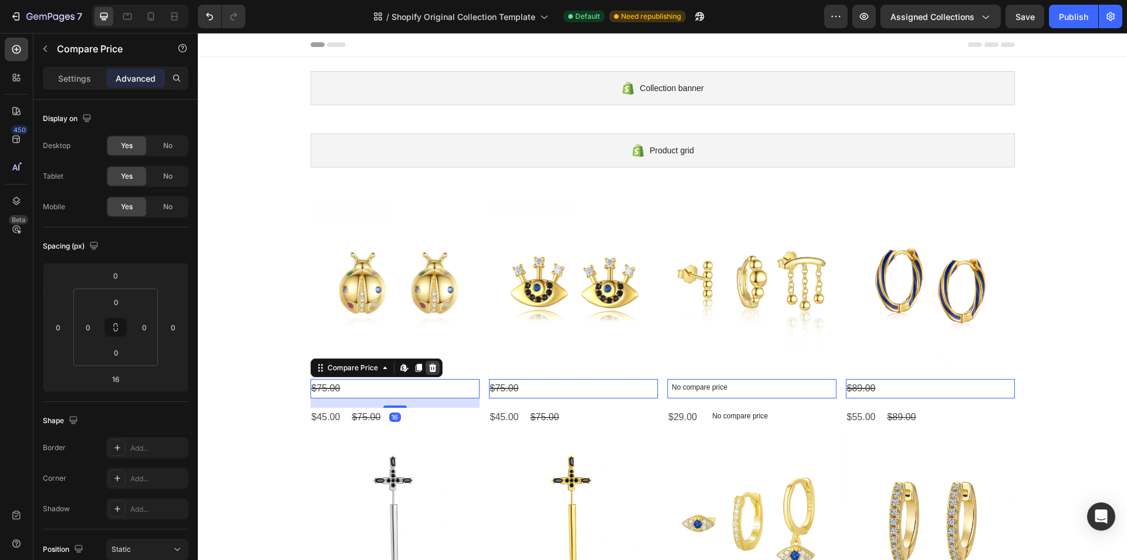
click at [430, 365] on icon at bounding box center [433, 367] width 8 height 8
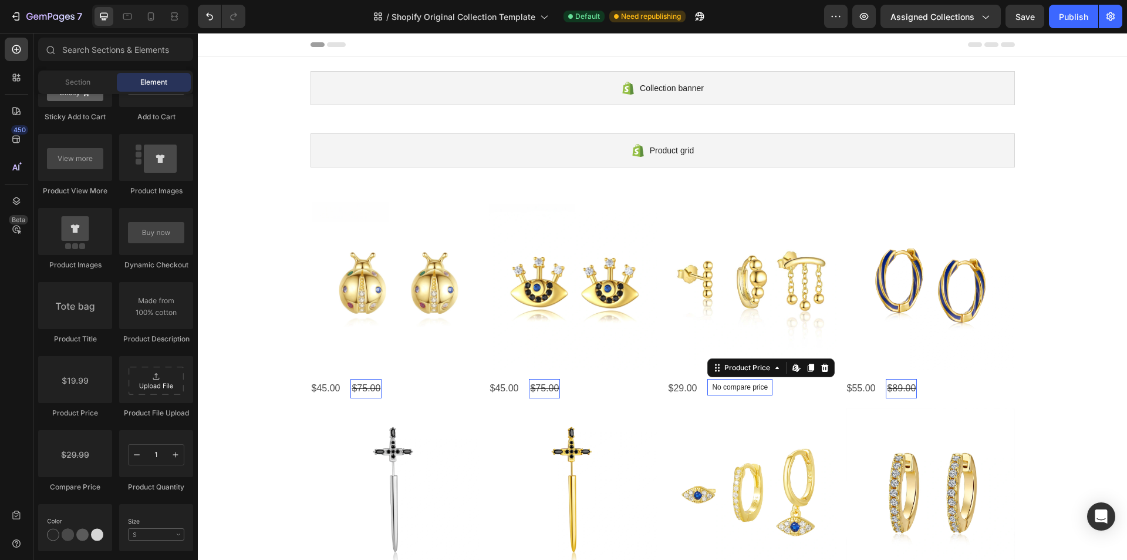
click at [753, 384] on p "No compare price" at bounding box center [740, 386] width 56 height 7
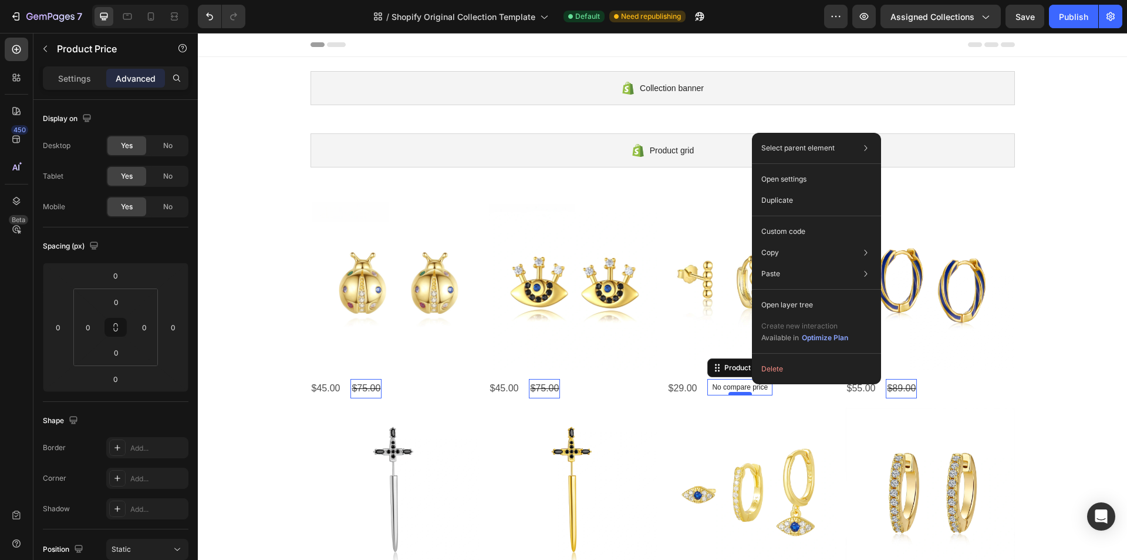
click at [198, 33] on div at bounding box center [198, 33] width 0 height 0
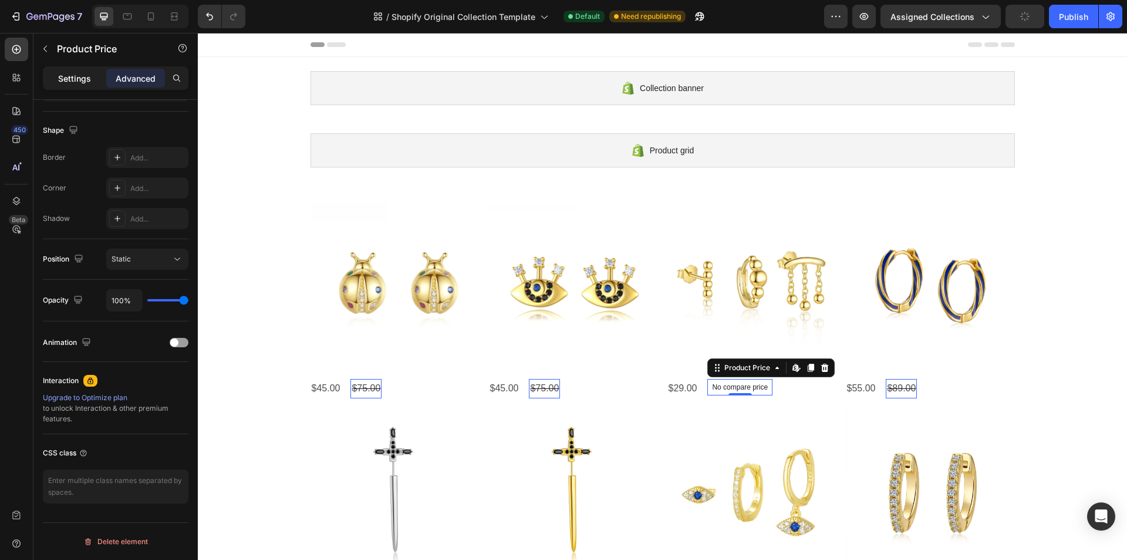
click at [67, 71] on div "Settings" at bounding box center [74, 78] width 59 height 19
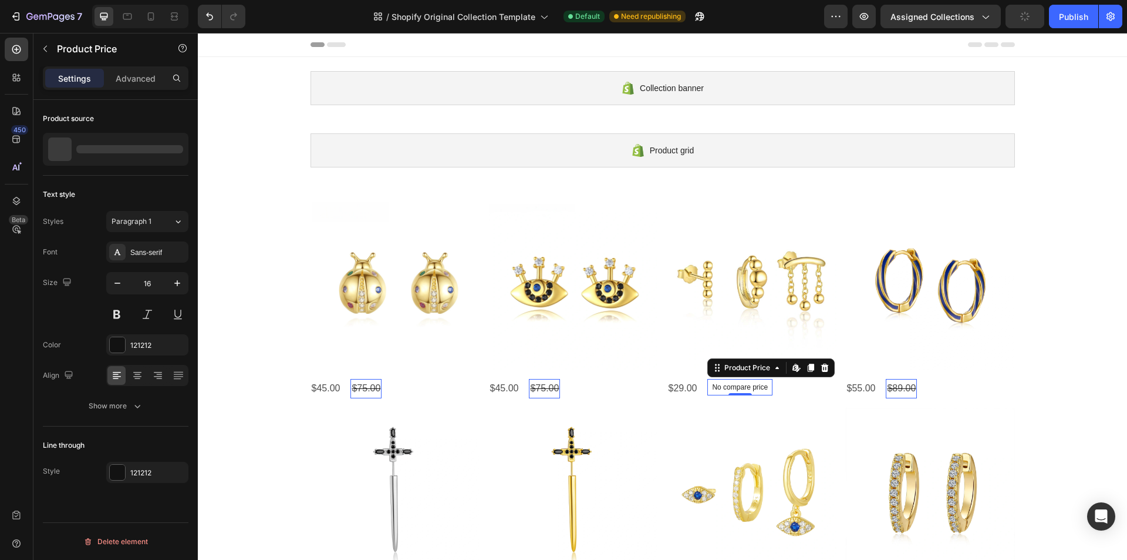
scroll to position [0, 0]
click at [177, 154] on button "button" at bounding box center [177, 149] width 14 height 14
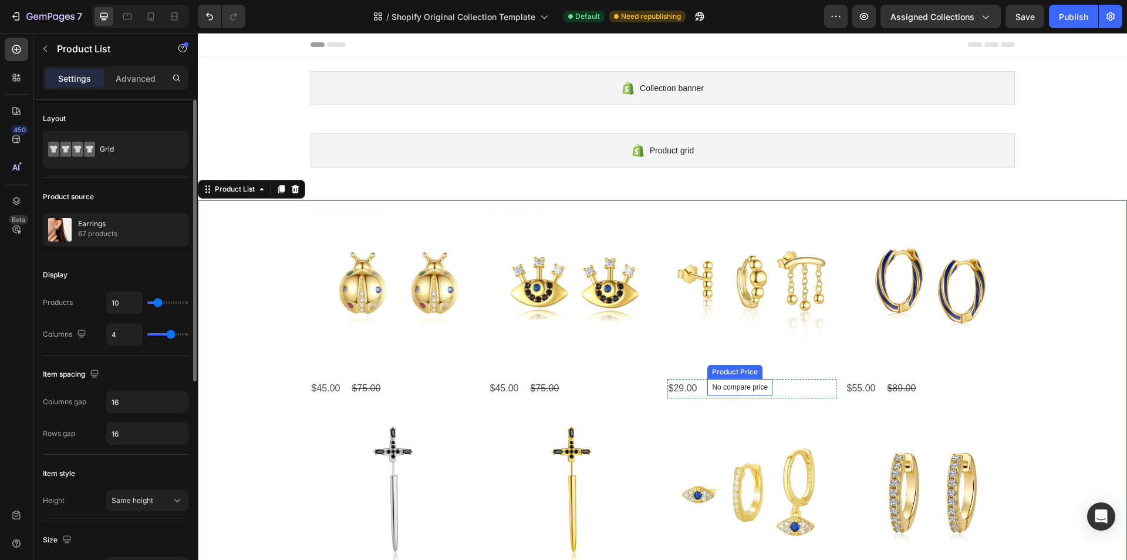
click at [737, 389] on p "No compare price" at bounding box center [740, 386] width 56 height 7
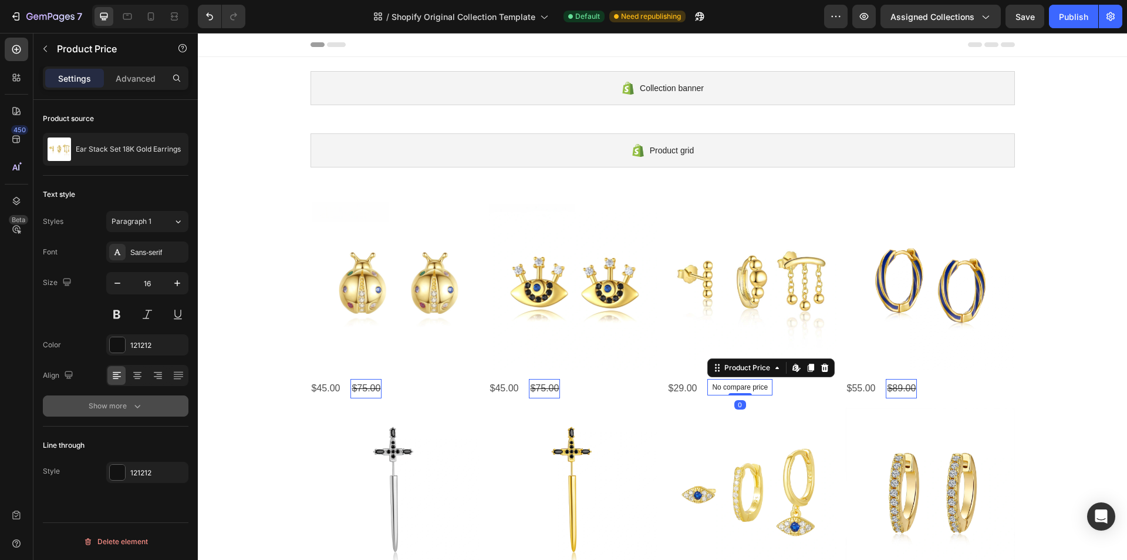
click at [113, 410] on div "Show more" at bounding box center [116, 406] width 55 height 12
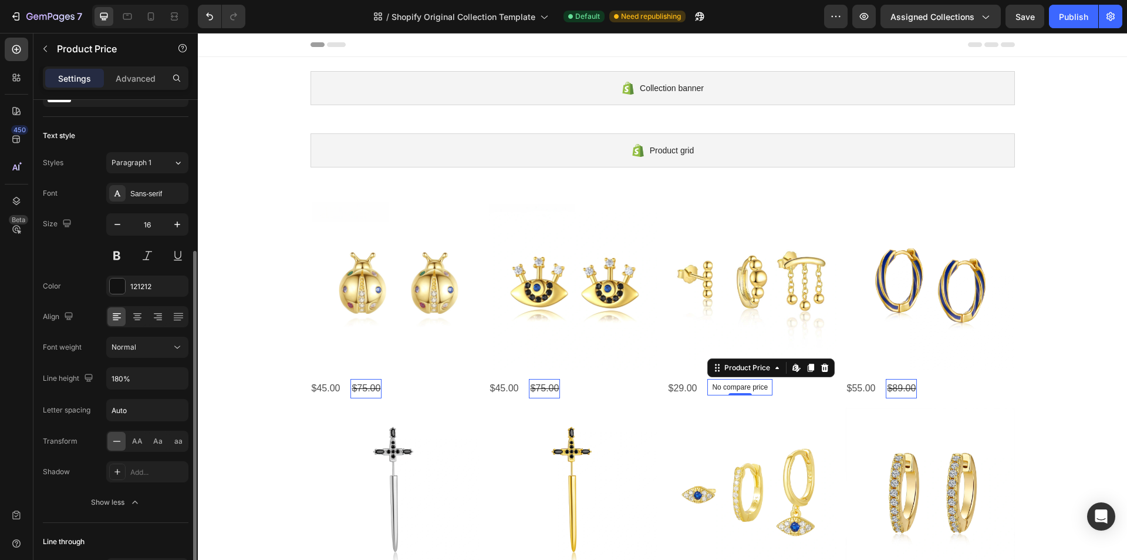
scroll to position [134, 0]
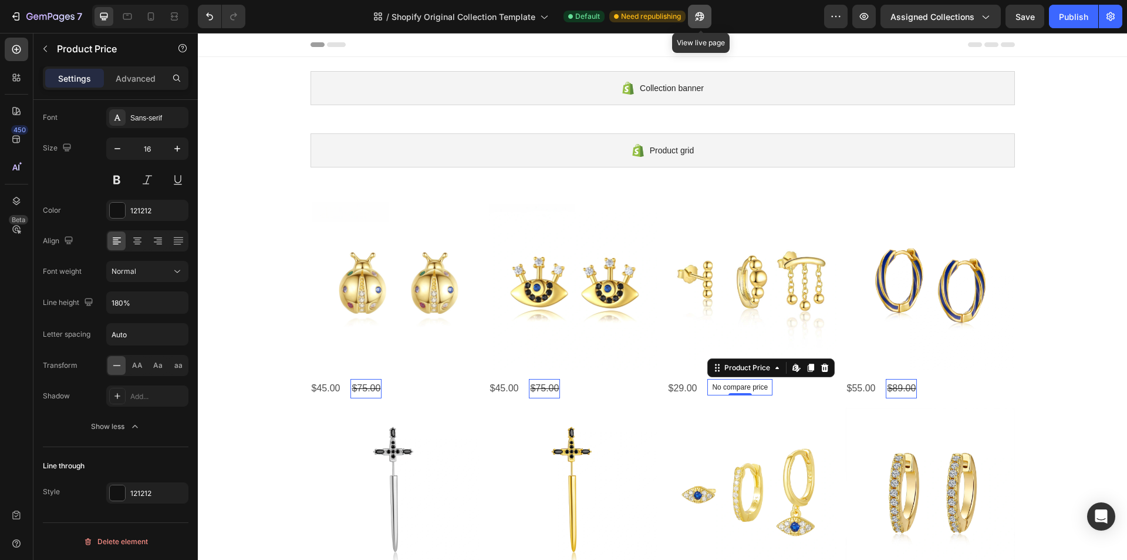
drag, startPoint x: 707, startPoint y: 18, endPoint x: 698, endPoint y: 16, distance: 9.1
click at [698, 16] on icon "button" at bounding box center [700, 17] width 12 height 12
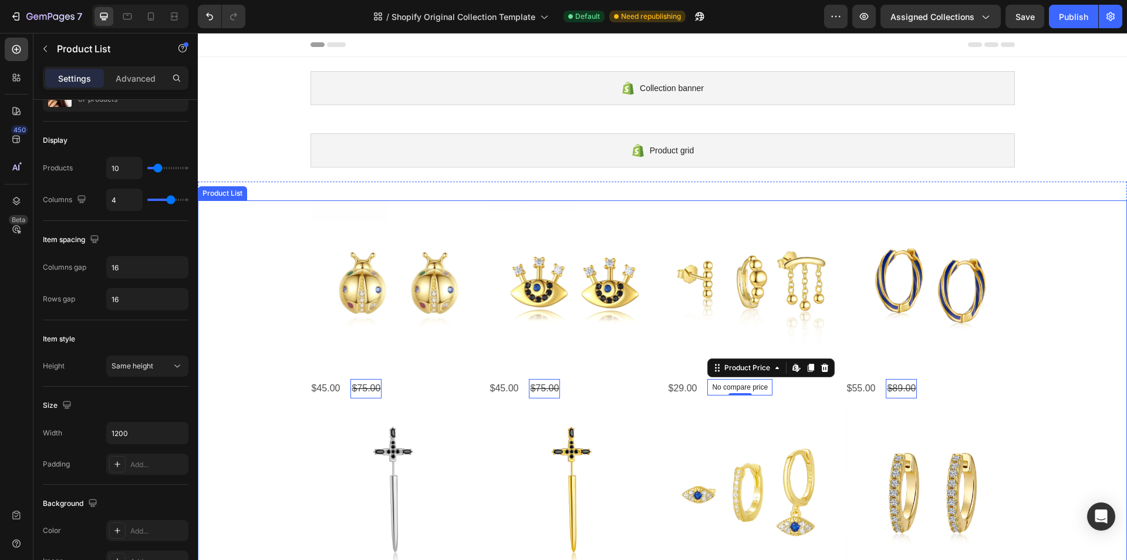
click at [1068, 284] on div "Product Images $45.00 Product Price Product Price $75.00 Product Price Edit con…" at bounding box center [662, 506] width 929 height 612
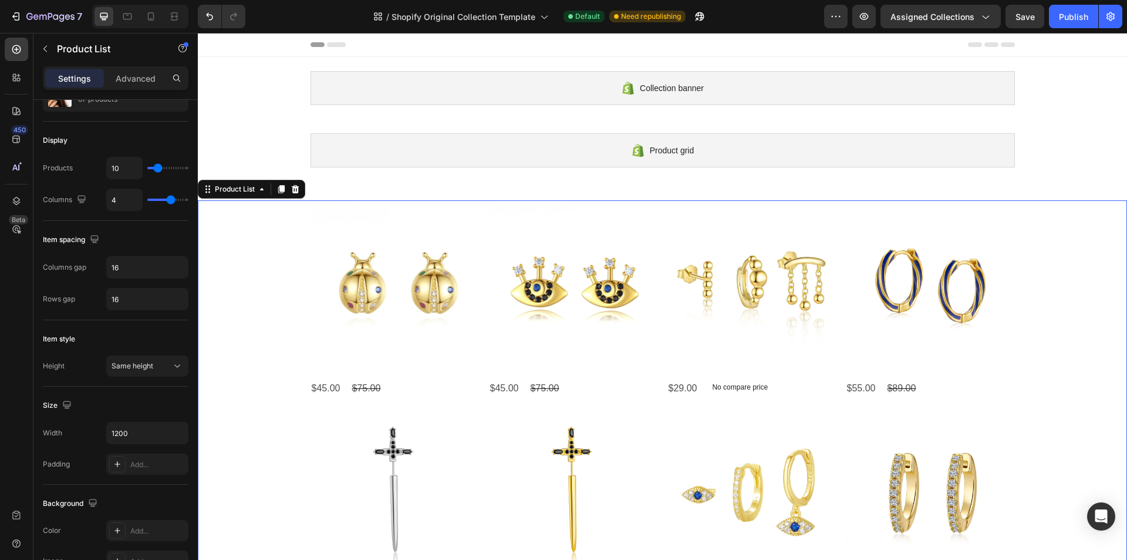
scroll to position [0, 0]
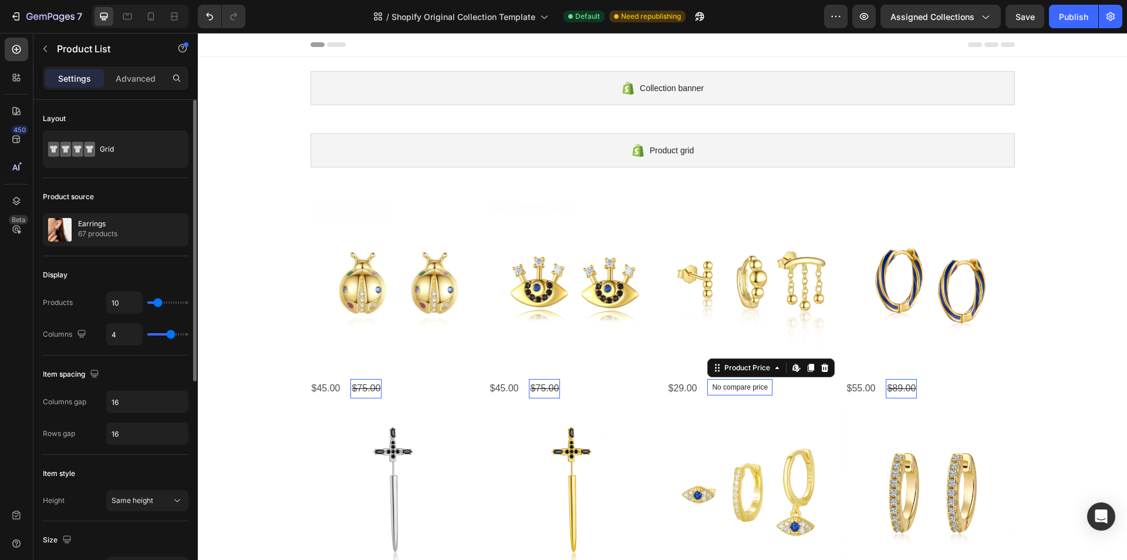
click at [753, 389] on p "No compare price" at bounding box center [740, 386] width 56 height 7
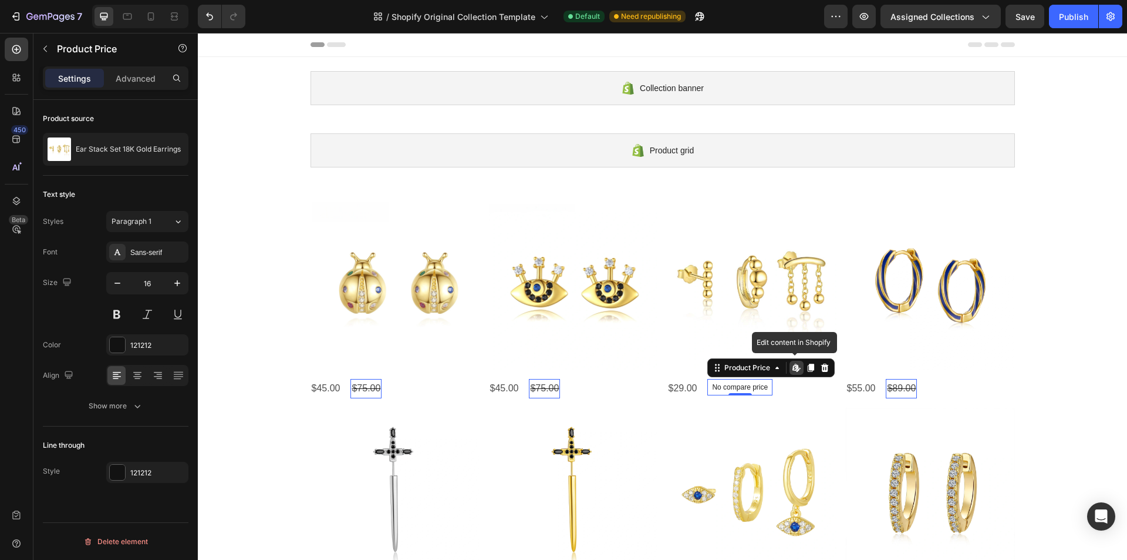
click at [198, 33] on div "Edit content in Shopify" at bounding box center [198, 33] width 0 height 0
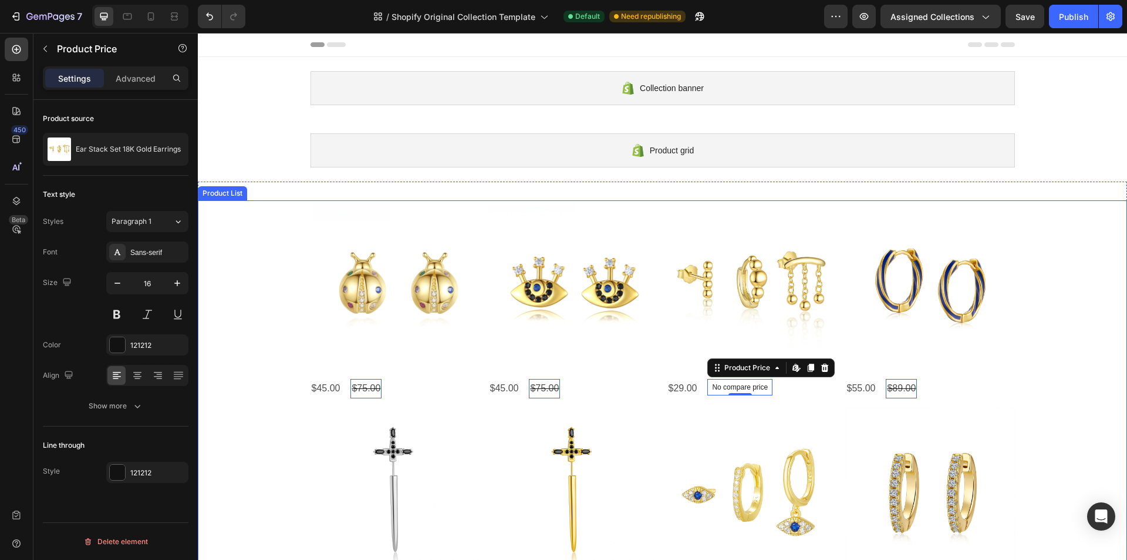
click at [1036, 346] on div "Product Images $45.00 Product Price Product Price $75.00 Product Price Edit con…" at bounding box center [662, 506] width 929 height 612
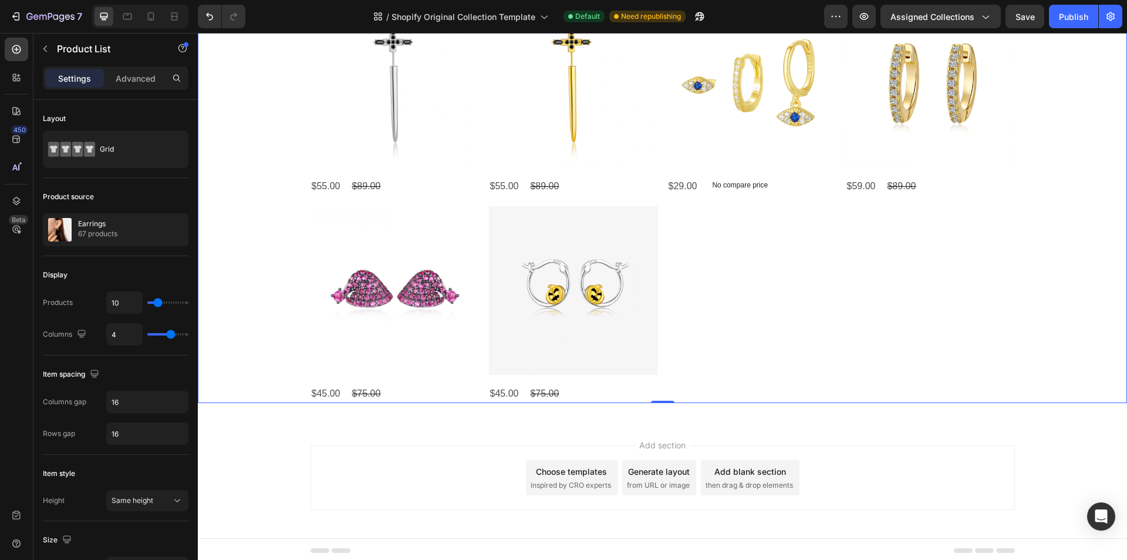
scroll to position [412, 0]
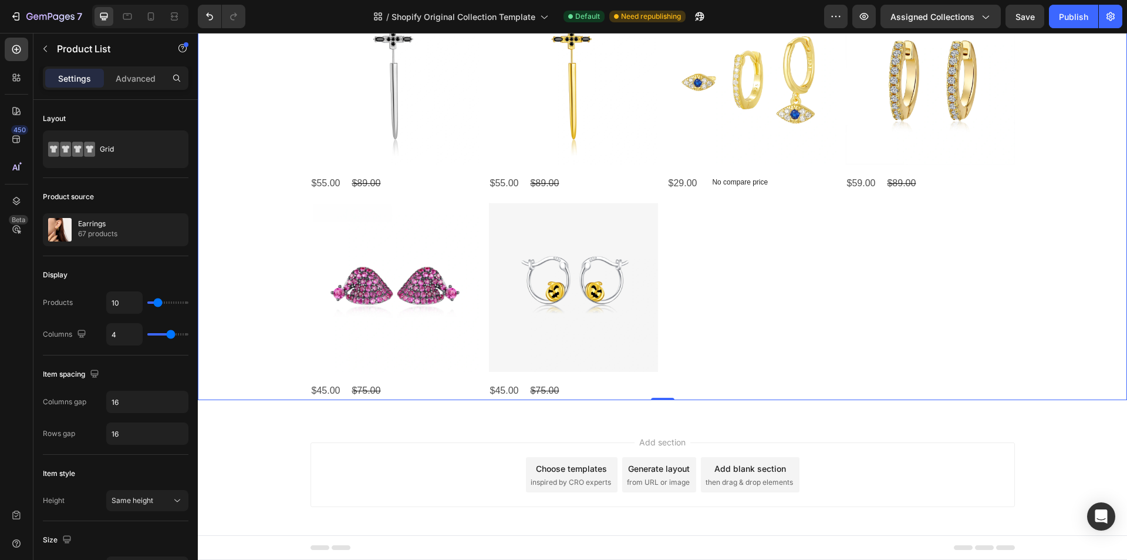
click at [759, 310] on div "Product Images $45.00 Product Price Product Price $75.00 Product Price Product …" at bounding box center [663, 94] width 705 height 612
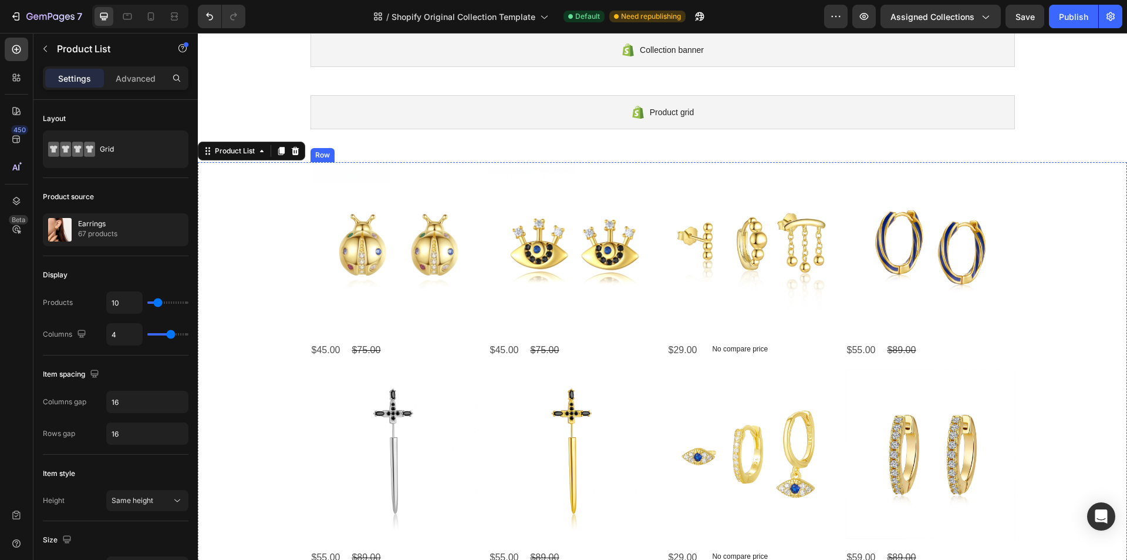
scroll to position [59, 0]
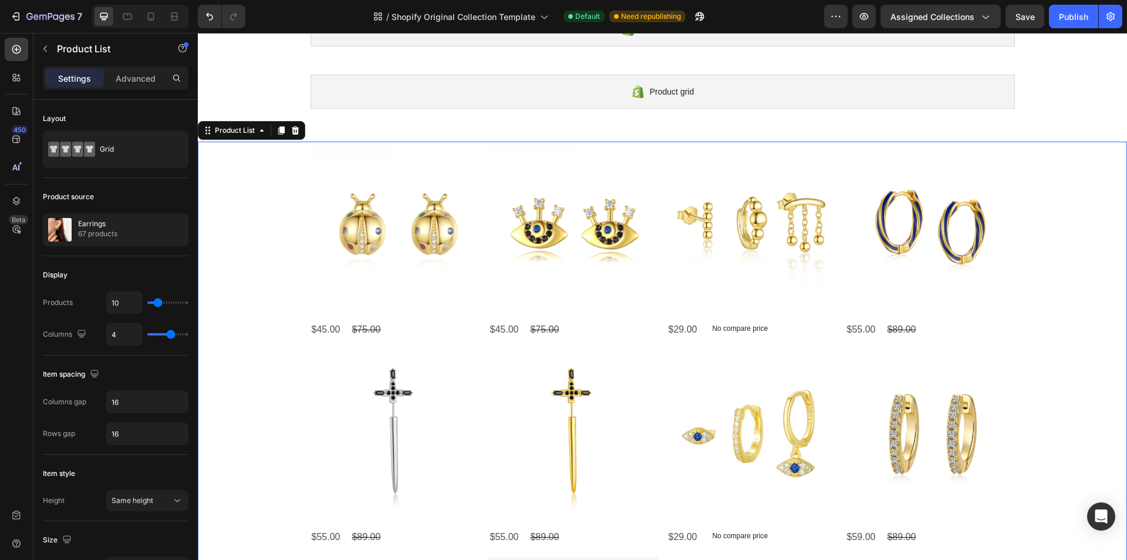
click at [299, 258] on div "Product Images $45.00 Product Price Product Price $75.00 Product Price Product …" at bounding box center [662, 447] width 929 height 612
type input "5"
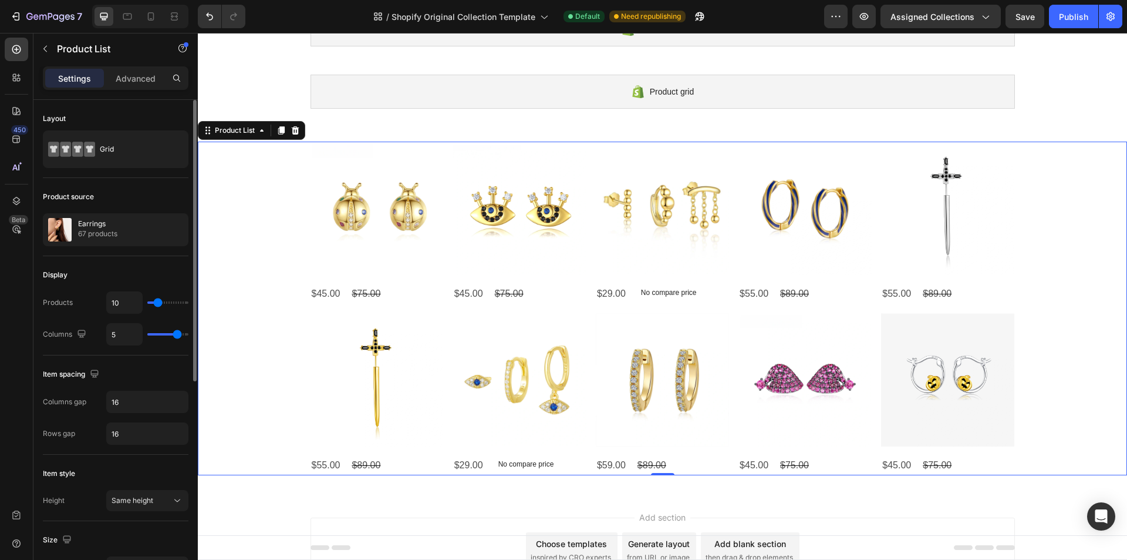
type input "5"
click at [176, 333] on input "range" at bounding box center [167, 334] width 41 height 2
type input "7"
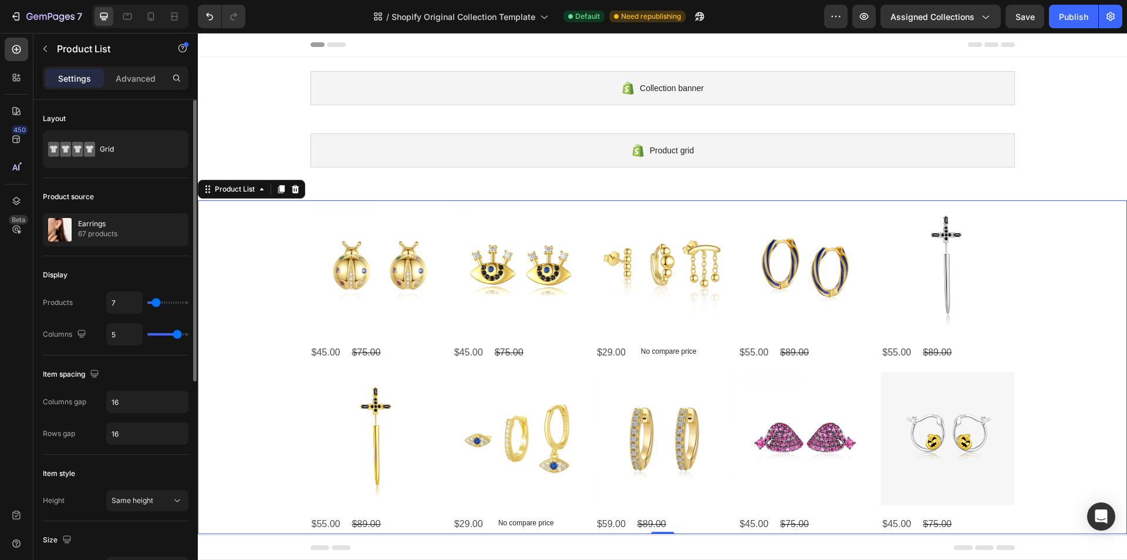
type input "14"
type input "15"
type input "16"
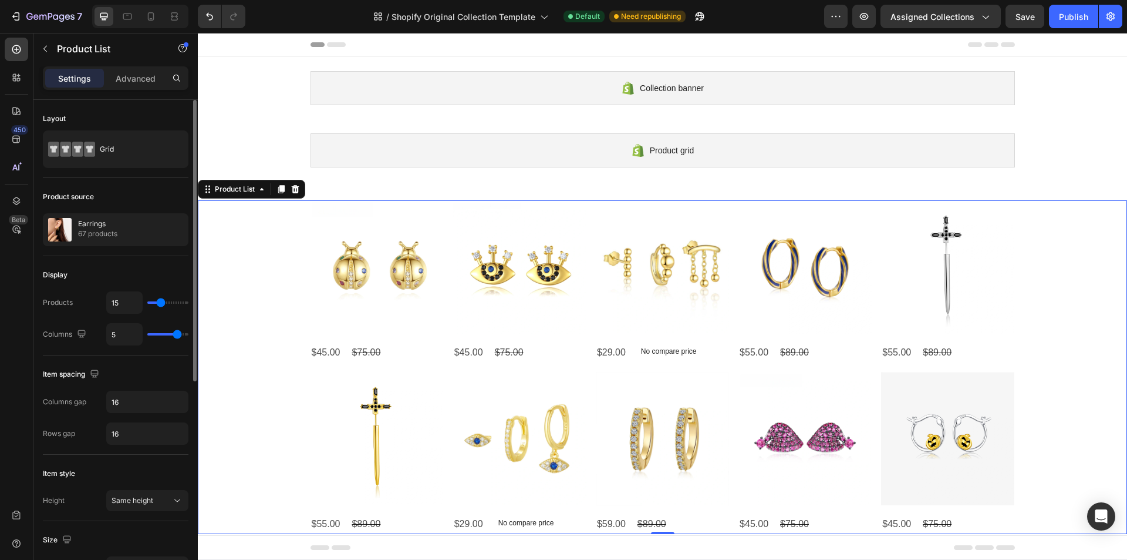
type input "16"
type input "18"
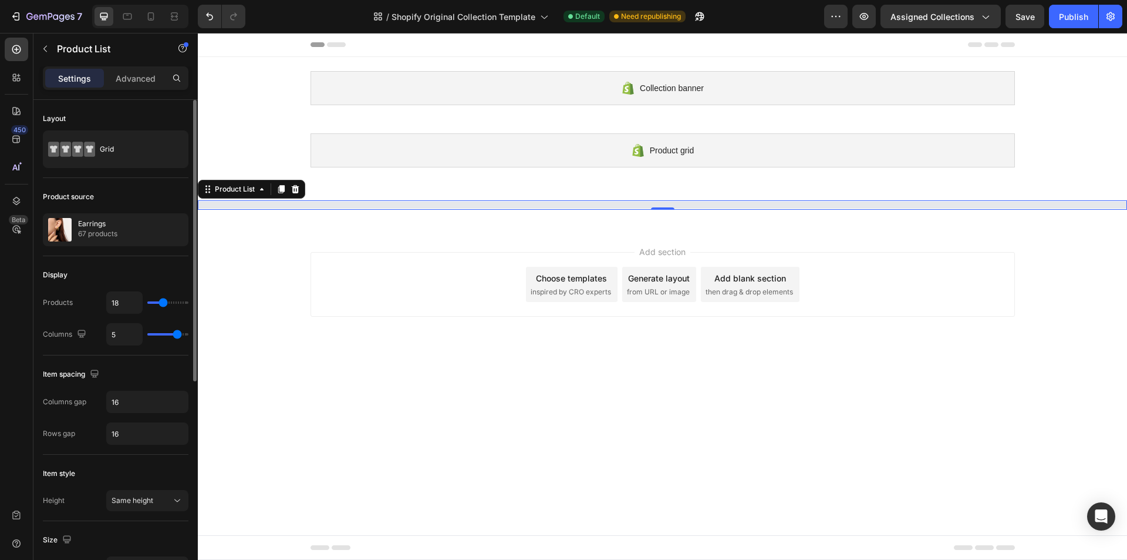
type input "19"
type input "29"
type input "36"
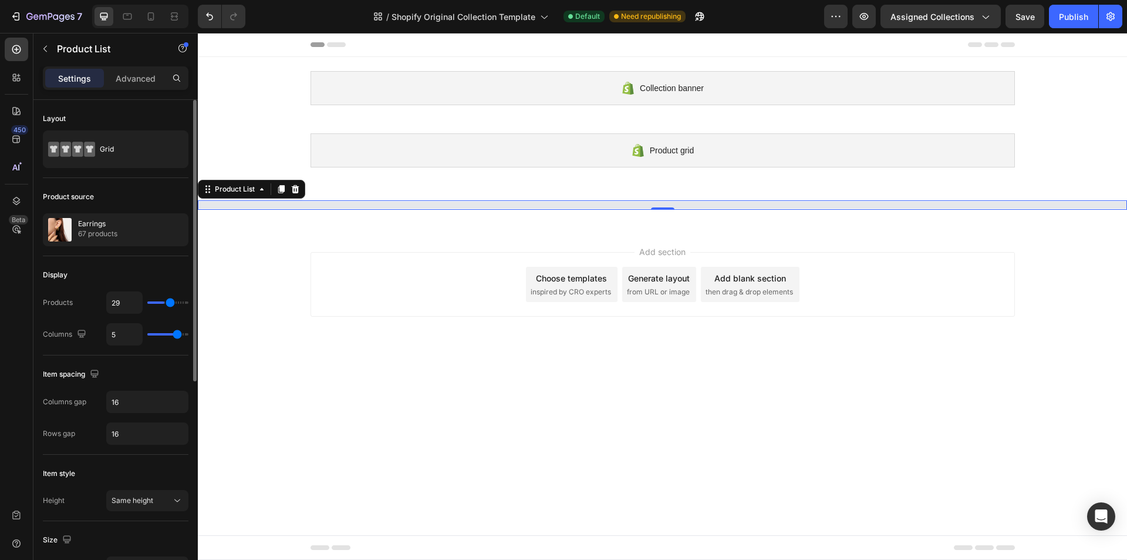
type input "36"
type input "44"
type input "49"
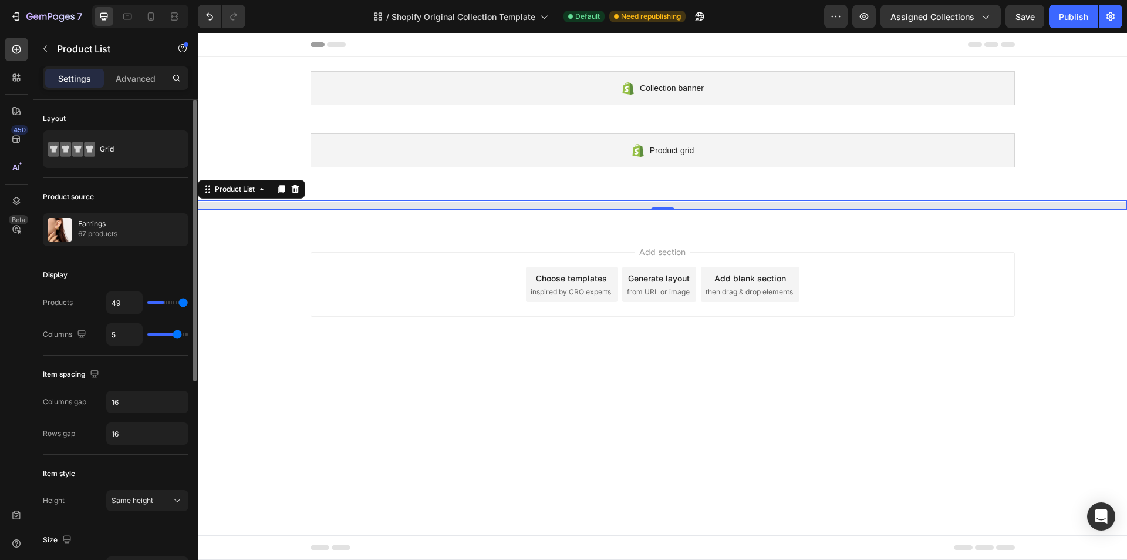
type input "50"
drag, startPoint x: 156, startPoint y: 304, endPoint x: 12, endPoint y: 278, distance: 145.6
type input "50"
click at [188, 304] on input "range" at bounding box center [167, 302] width 41 height 2
click at [119, 301] on input "50" at bounding box center [124, 302] width 35 height 21
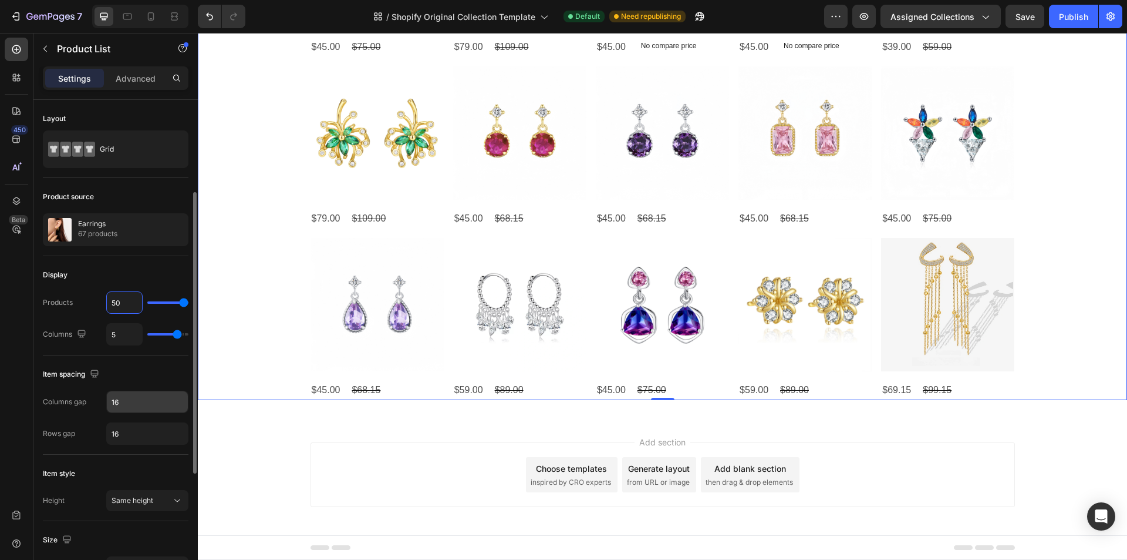
scroll to position [117, 0]
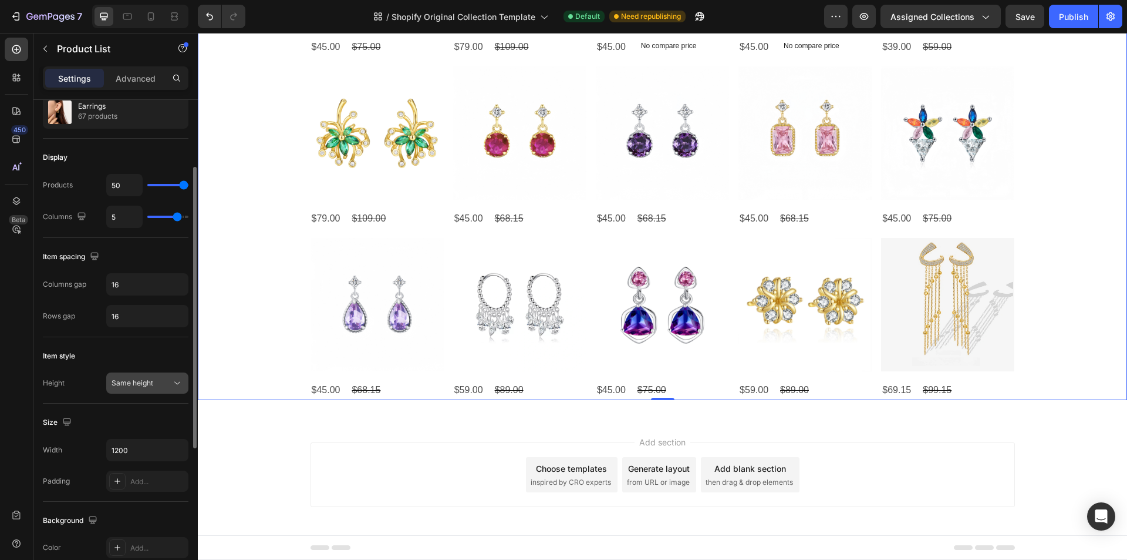
click at [132, 387] on span "Same height" at bounding box center [133, 383] width 42 height 11
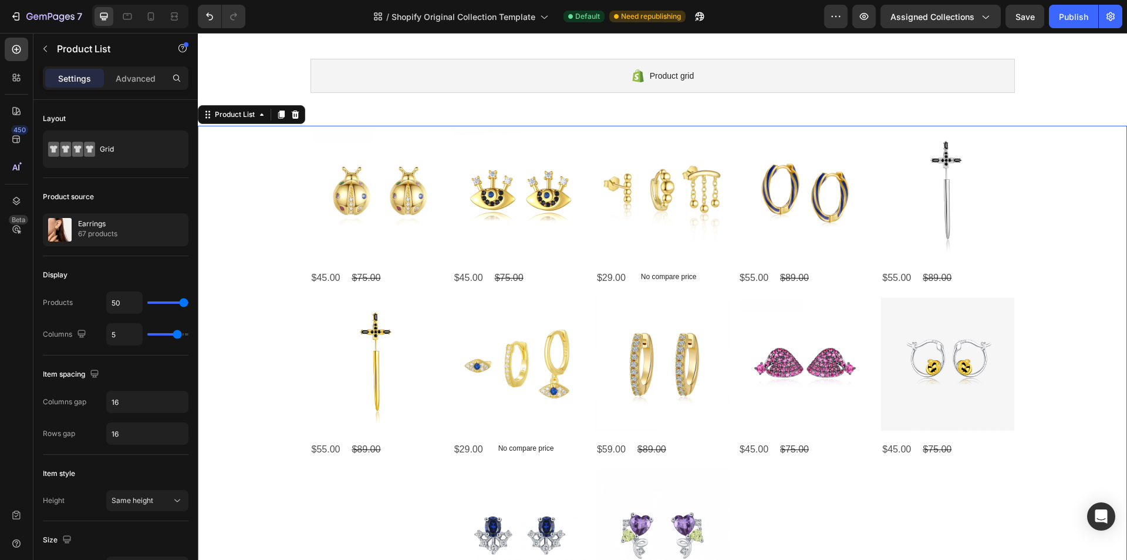
scroll to position [0, 0]
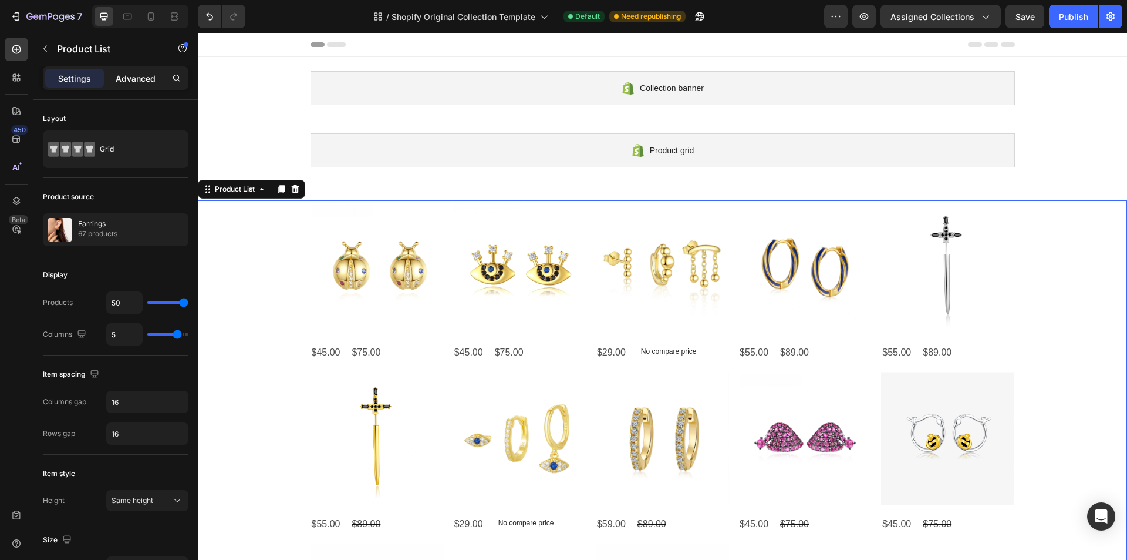
click at [143, 80] on p "Advanced" at bounding box center [136, 78] width 40 height 12
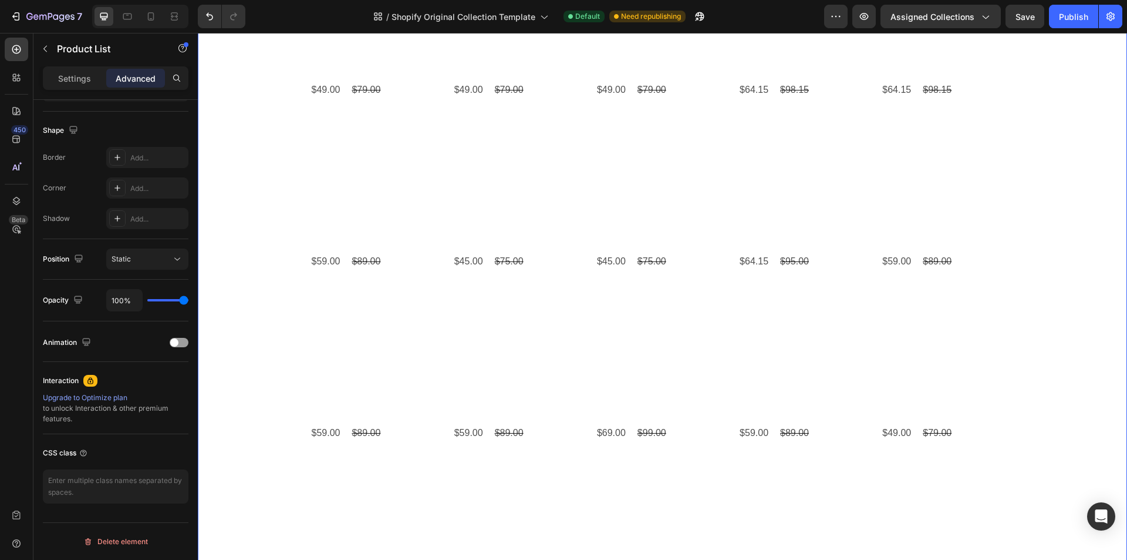
scroll to position [1505, 0]
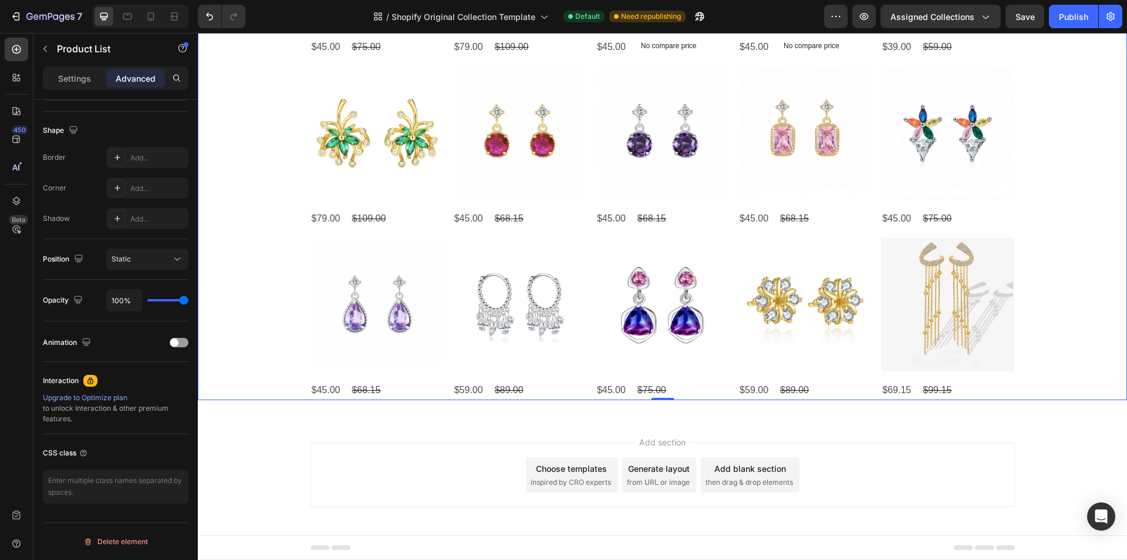
click at [70, 84] on p "Settings" at bounding box center [74, 78] width 33 height 12
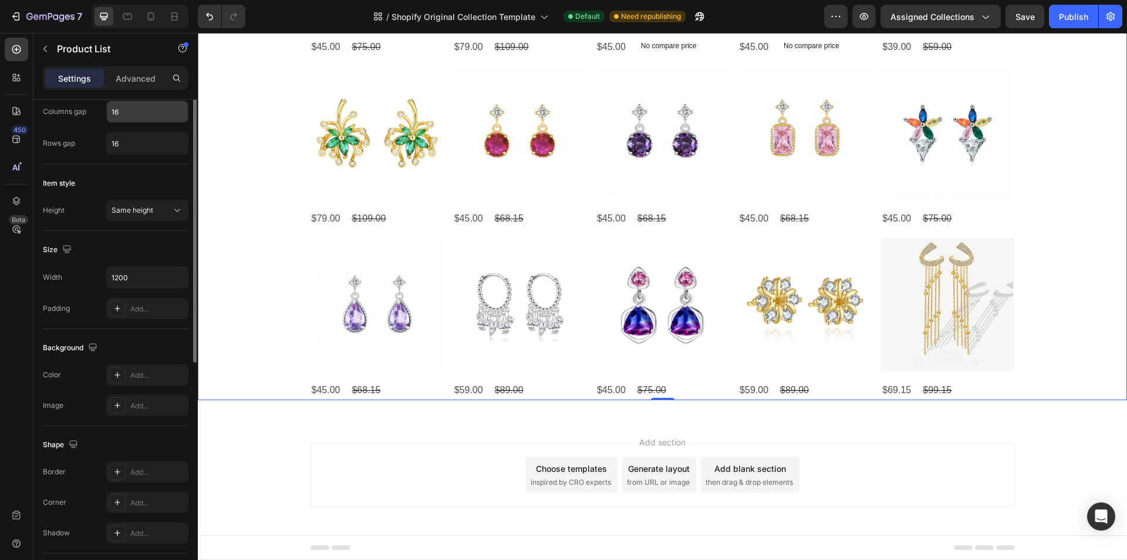
scroll to position [0, 0]
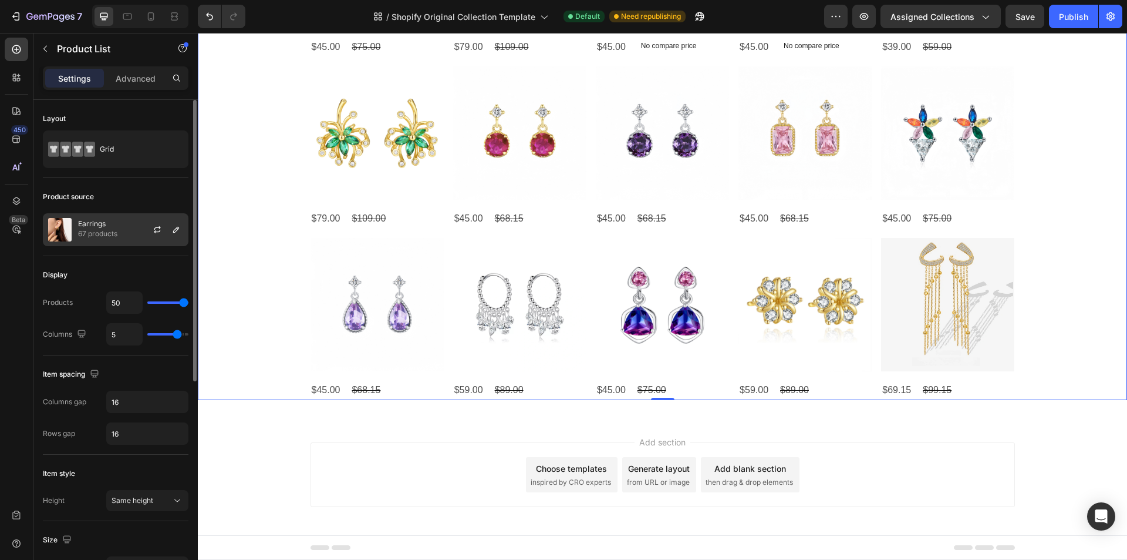
click at [124, 240] on div "Earrings 67 products" at bounding box center [116, 229] width 146 height 33
click at [123, 306] on input "50" at bounding box center [124, 302] width 35 height 21
click at [59, 308] on div "Products" at bounding box center [58, 302] width 30 height 19
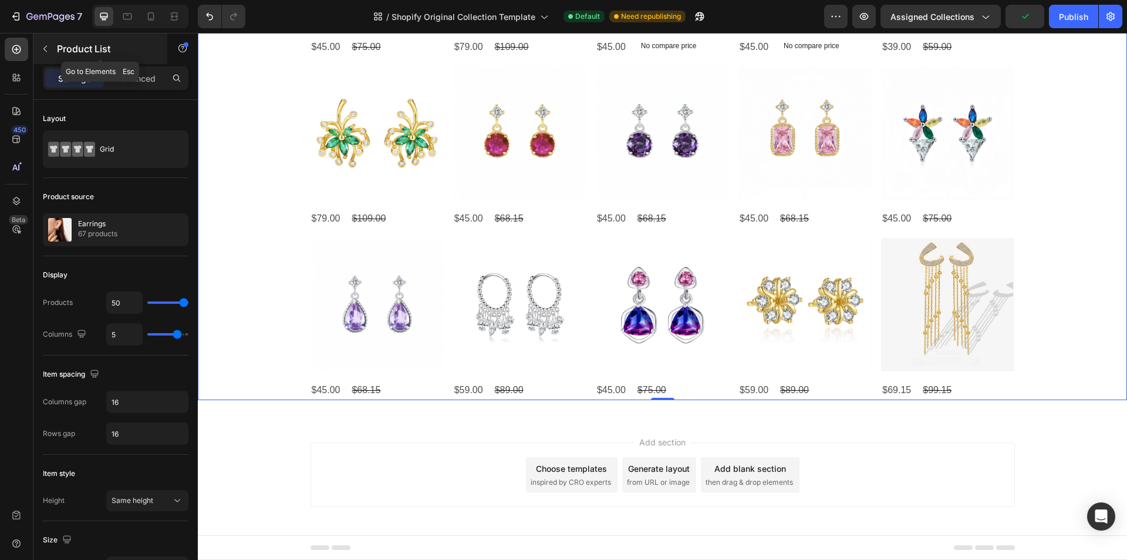
click at [50, 52] on button "button" at bounding box center [45, 48] width 19 height 19
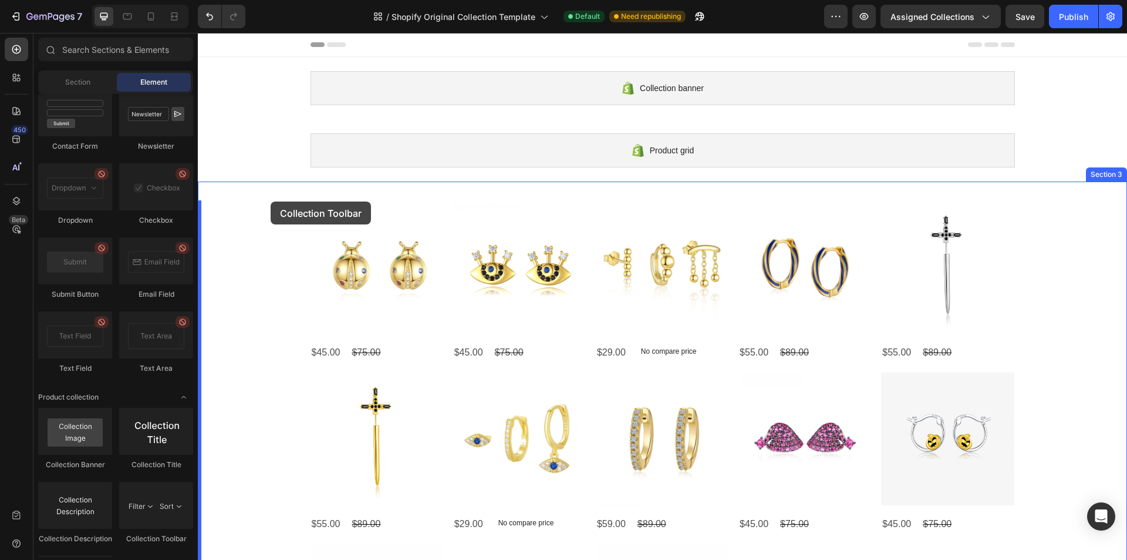
drag, startPoint x: 359, startPoint y: 548, endPoint x: 271, endPoint y: 201, distance: 358.0
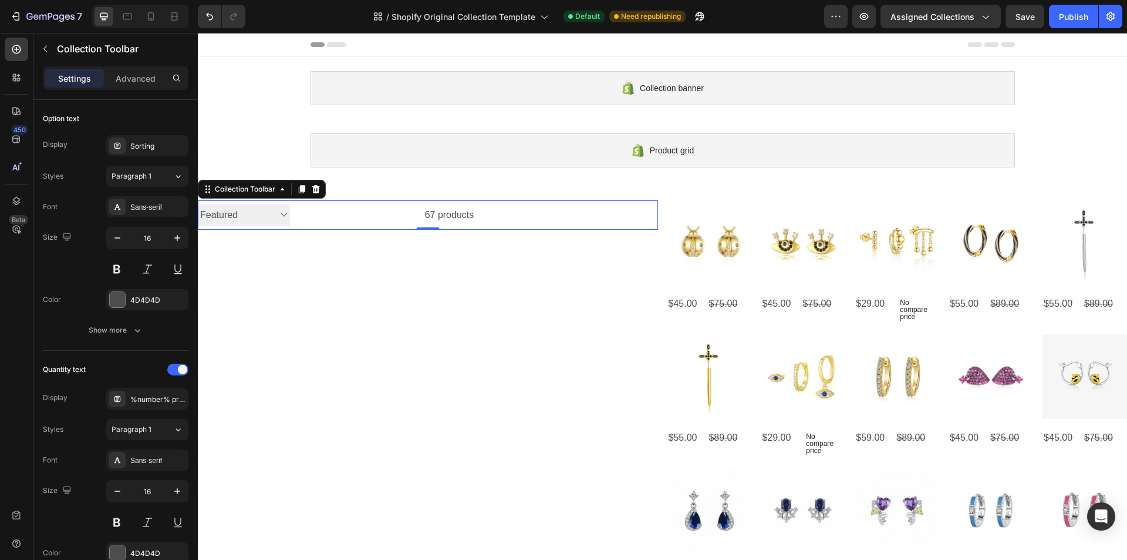
click at [347, 218] on div "67 products" at bounding box center [382, 214] width 184 height 29
click at [144, 70] on div "Advanced" at bounding box center [135, 78] width 59 height 19
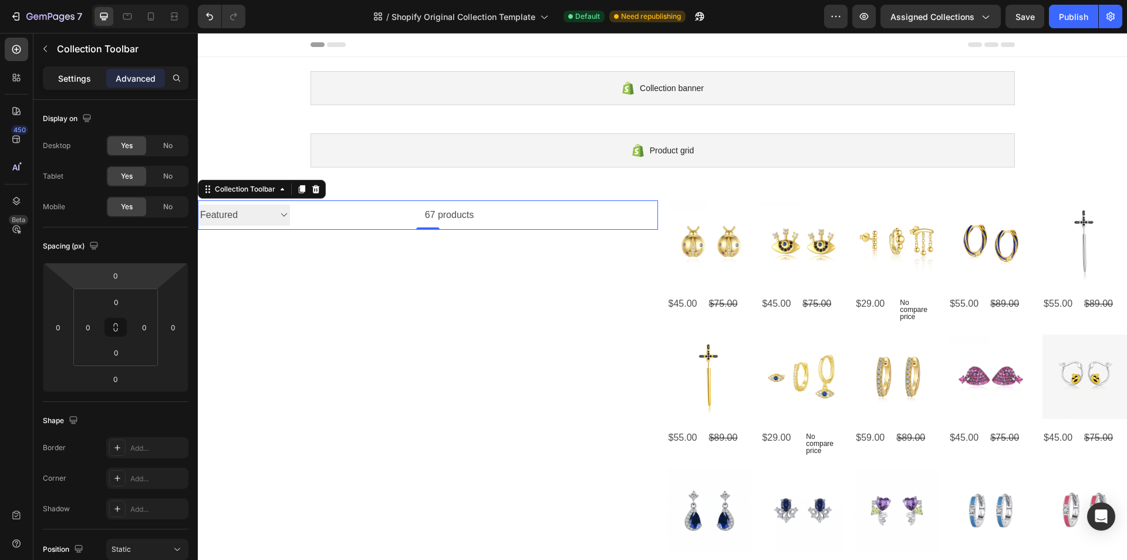
click at [60, 76] on p "Settings" at bounding box center [74, 78] width 33 height 12
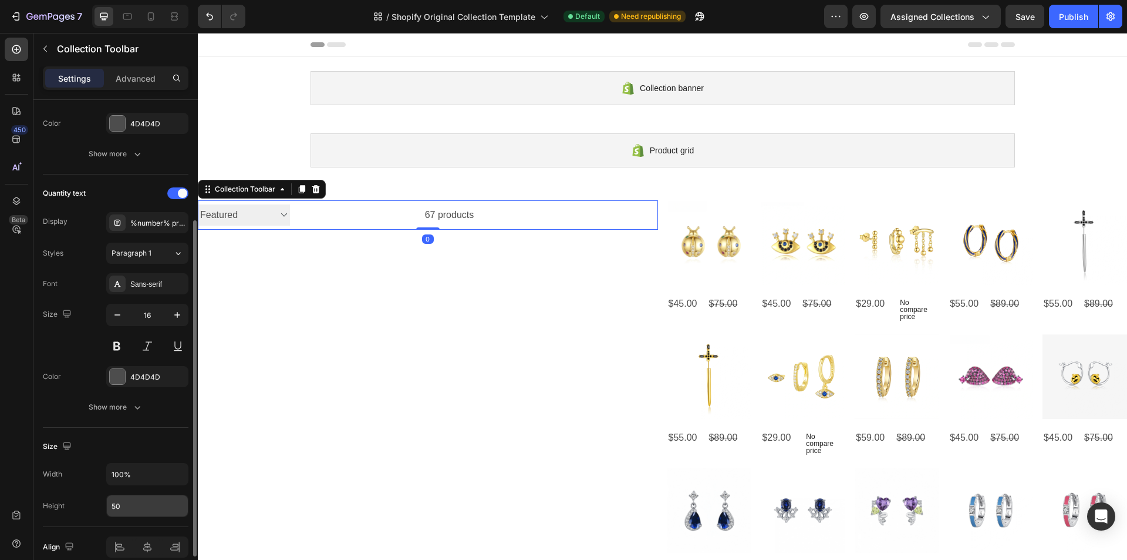
scroll to position [230, 0]
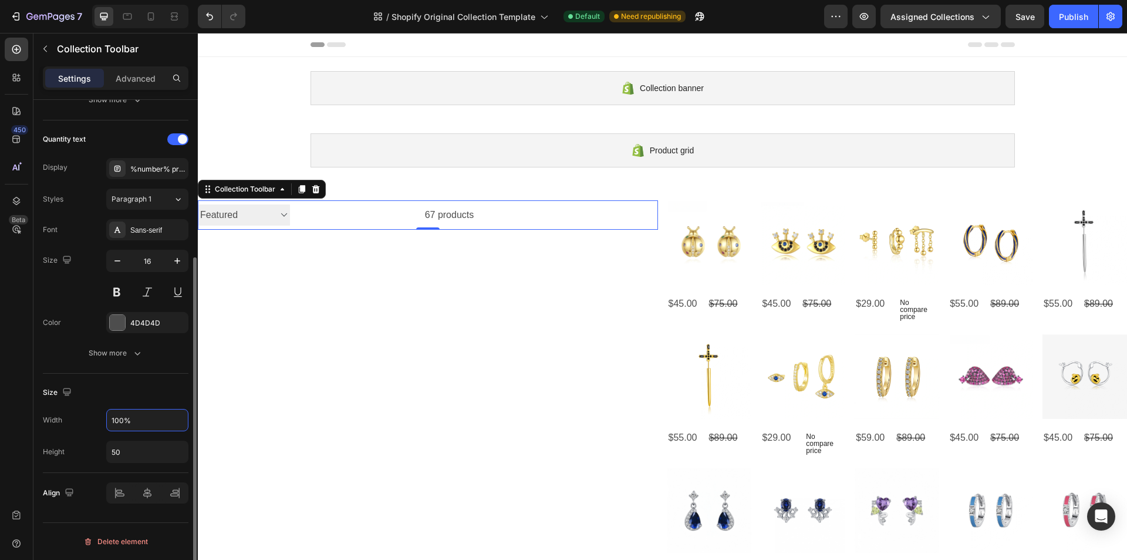
click at [131, 420] on input "100%" at bounding box center [147, 419] width 81 height 21
click at [161, 418] on input "100%" at bounding box center [147, 419] width 81 height 21
click at [119, 420] on input "100%" at bounding box center [147, 419] width 81 height 21
drag, startPoint x: 123, startPoint y: 420, endPoint x: 110, endPoint y: 418, distance: 13.6
click at [110, 418] on input "100%" at bounding box center [147, 419] width 81 height 21
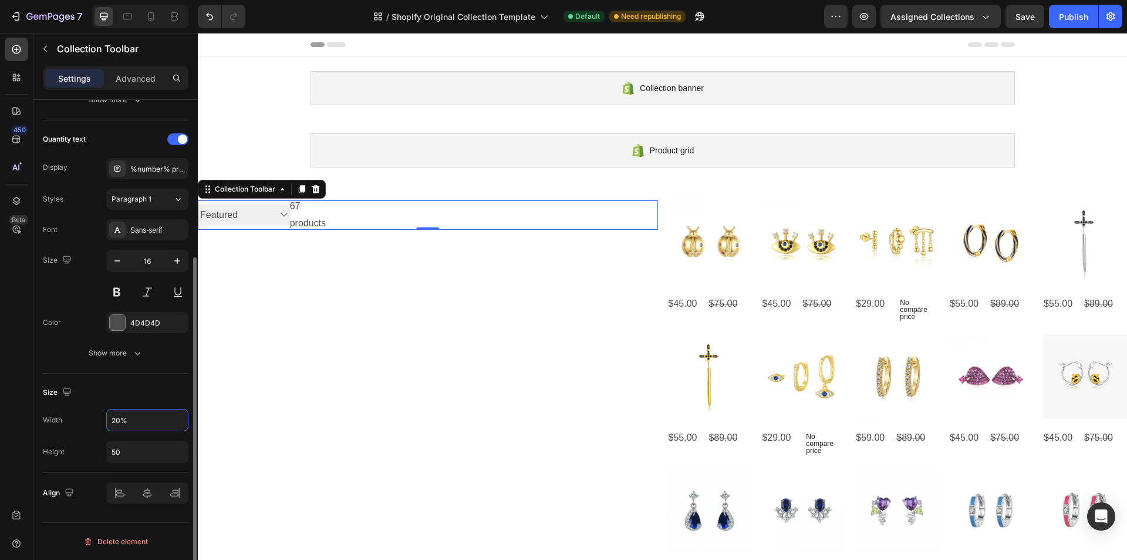
drag, startPoint x: 122, startPoint y: 419, endPoint x: 106, endPoint y: 417, distance: 15.4
click at [106, 417] on div "20%" at bounding box center [147, 420] width 82 height 22
type input "100%"
click at [112, 352] on div "Show more" at bounding box center [116, 353] width 55 height 12
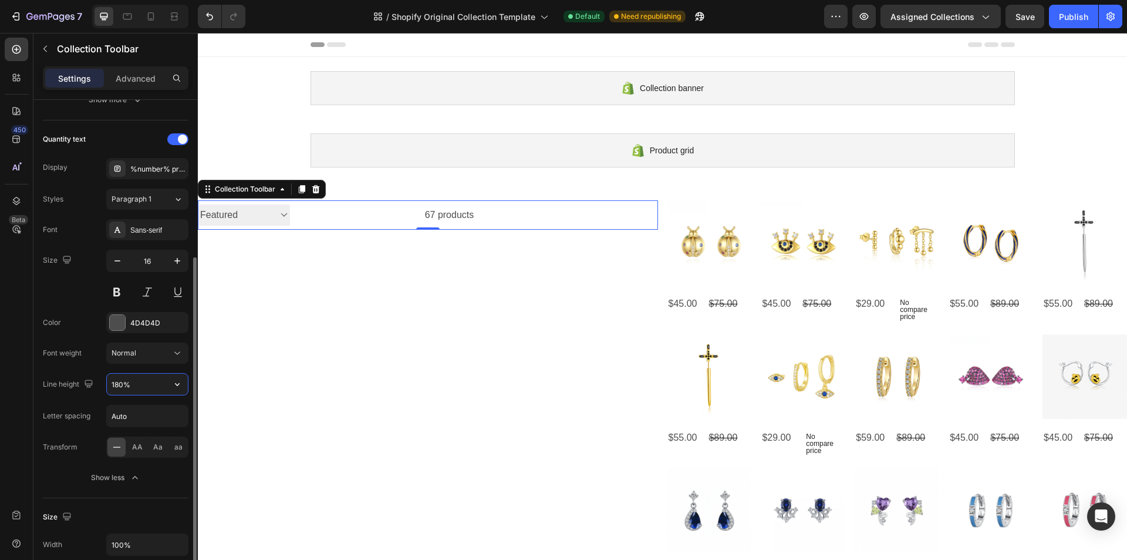
click at [139, 386] on input "180%" at bounding box center [147, 383] width 81 height 21
click at [164, 356] on div "Normal" at bounding box center [142, 353] width 60 height 11
click at [154, 359] on button "Normal" at bounding box center [147, 352] width 82 height 21
click at [143, 386] on input "180%" at bounding box center [147, 383] width 81 height 21
click at [169, 382] on button "button" at bounding box center [177, 383] width 21 height 21
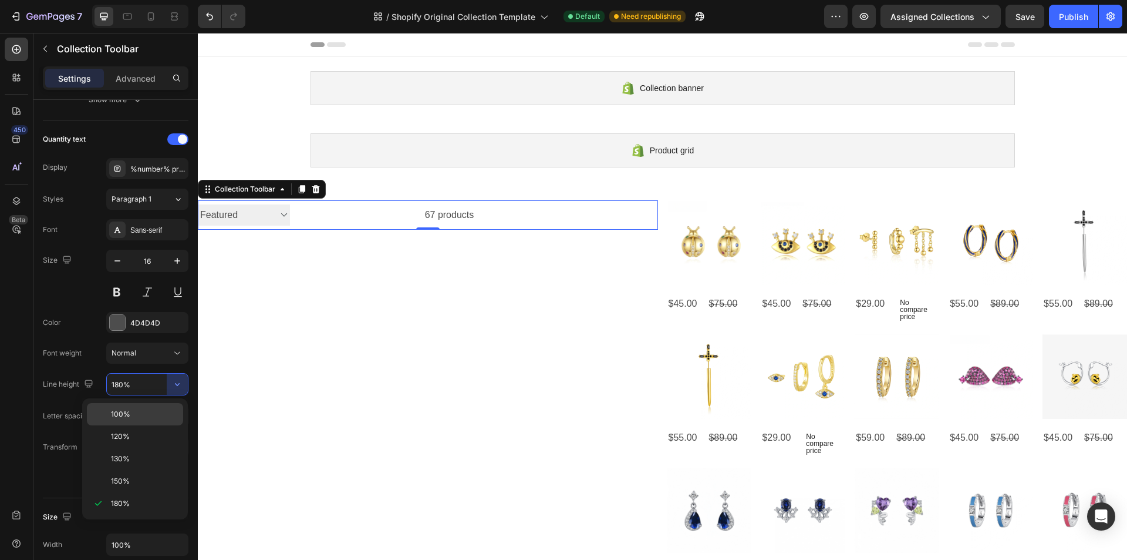
click at [130, 425] on div "100%" at bounding box center [135, 436] width 96 height 22
type input "100%"
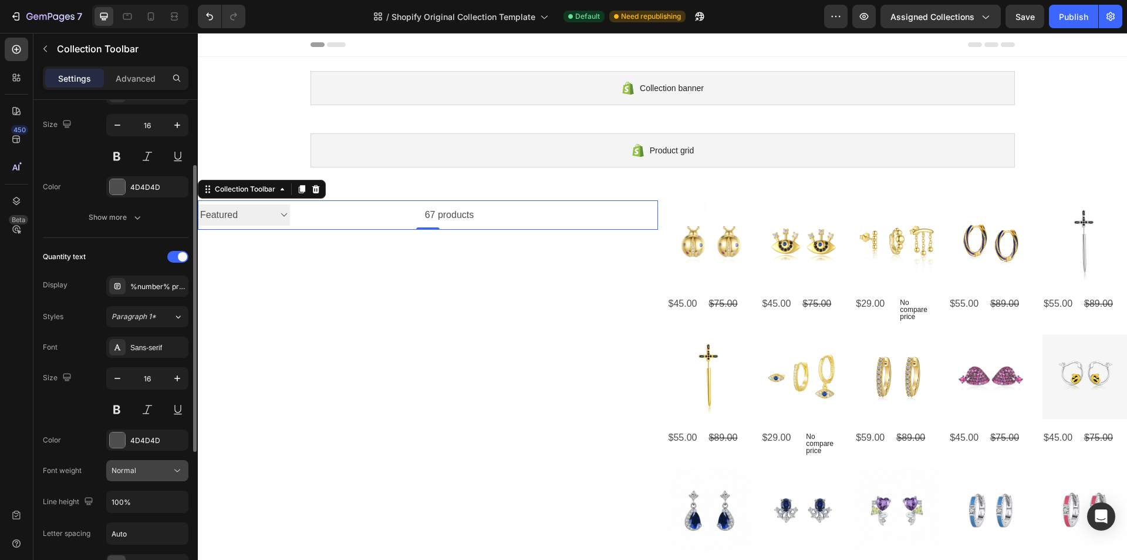
scroll to position [0, 0]
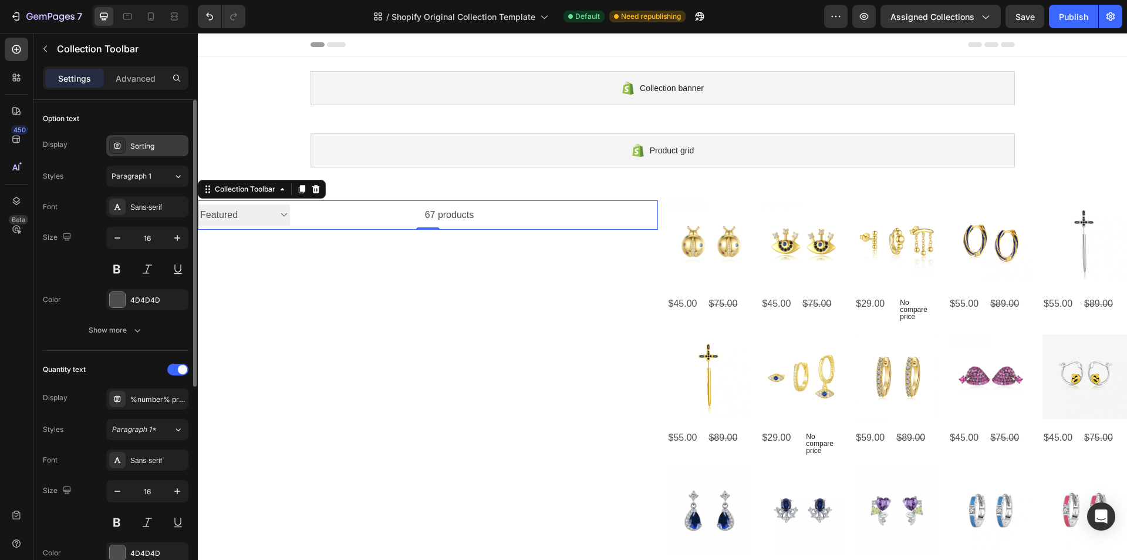
click at [141, 145] on div "Sorting" at bounding box center [157, 146] width 55 height 11
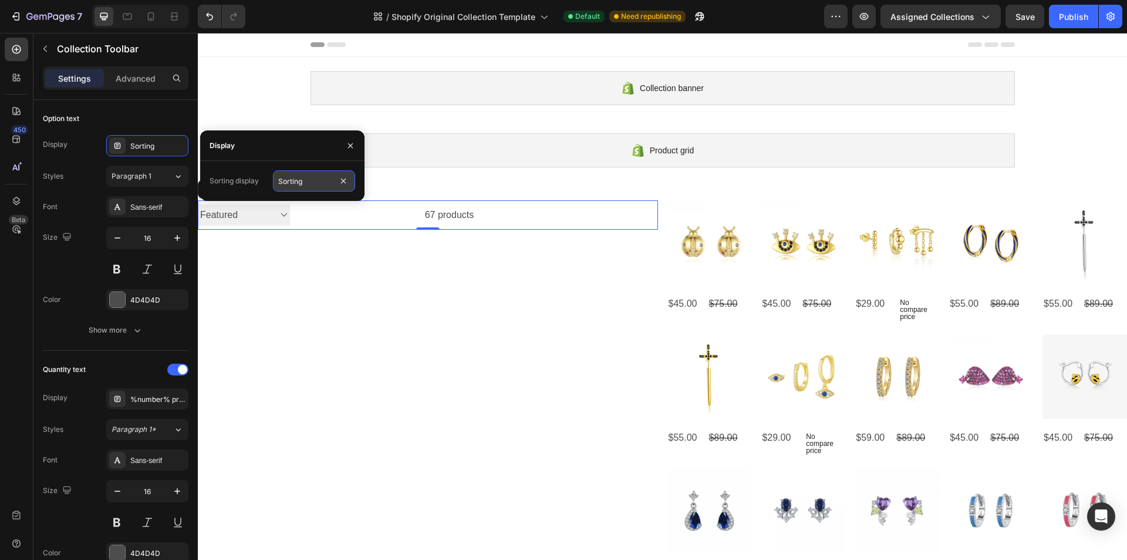
click at [311, 179] on input "Sorting" at bounding box center [314, 180] width 82 height 21
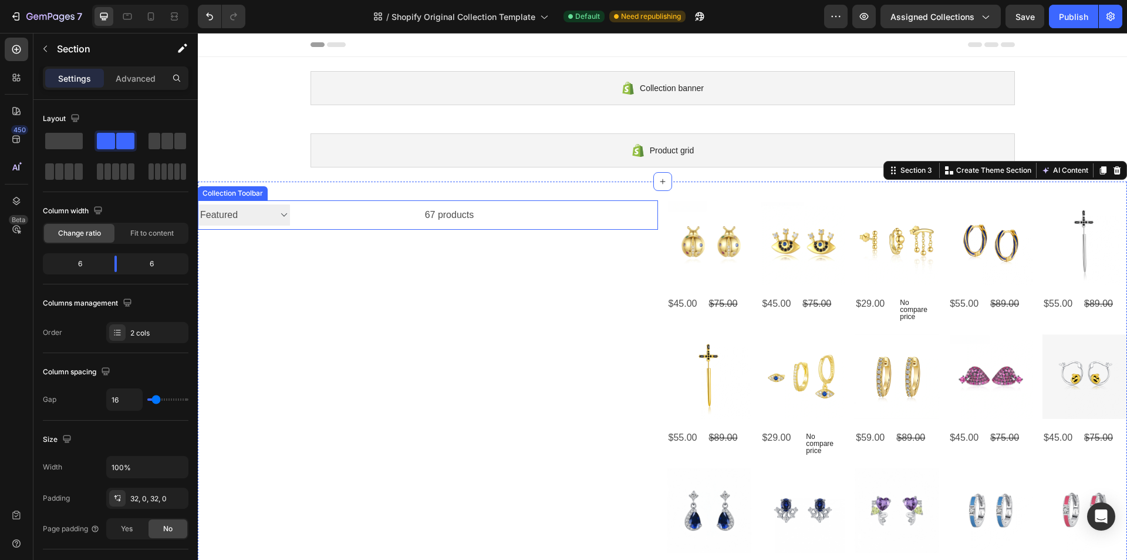
click at [275, 218] on select "Sorting Best selling Featured Alphabetically, A-Z Alphabetically, Z-A Price, lo…" at bounding box center [244, 215] width 92 height 22
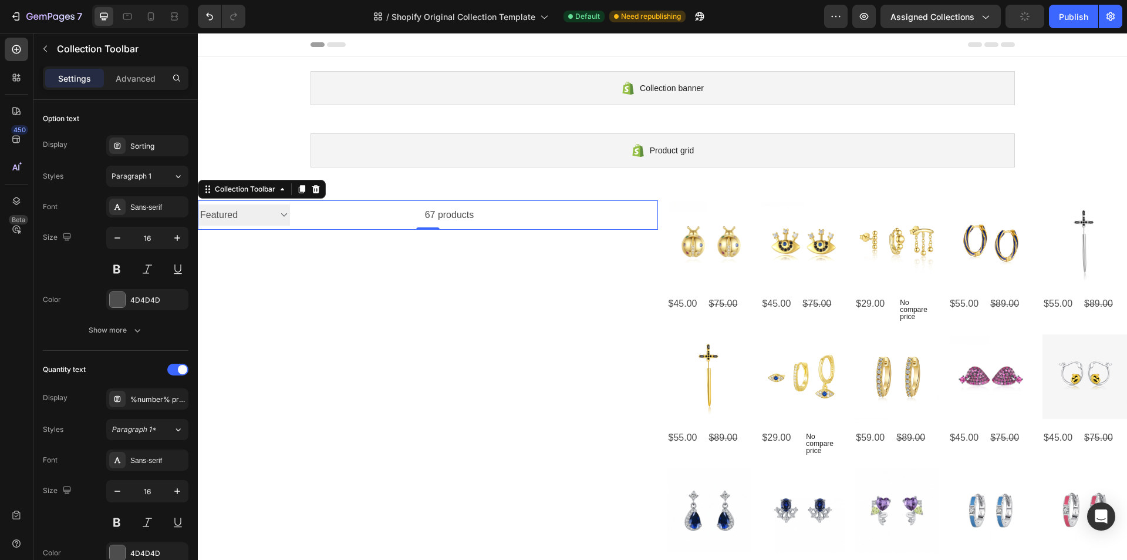
click at [275, 218] on select "Sorting Best selling Featured Alphabetically, A-Z Alphabetically, Z-A Price, lo…" at bounding box center [244, 215] width 92 height 22
click at [448, 218] on div "67 products" at bounding box center [382, 214] width 184 height 29
click at [164, 149] on div "Sorting" at bounding box center [157, 146] width 55 height 11
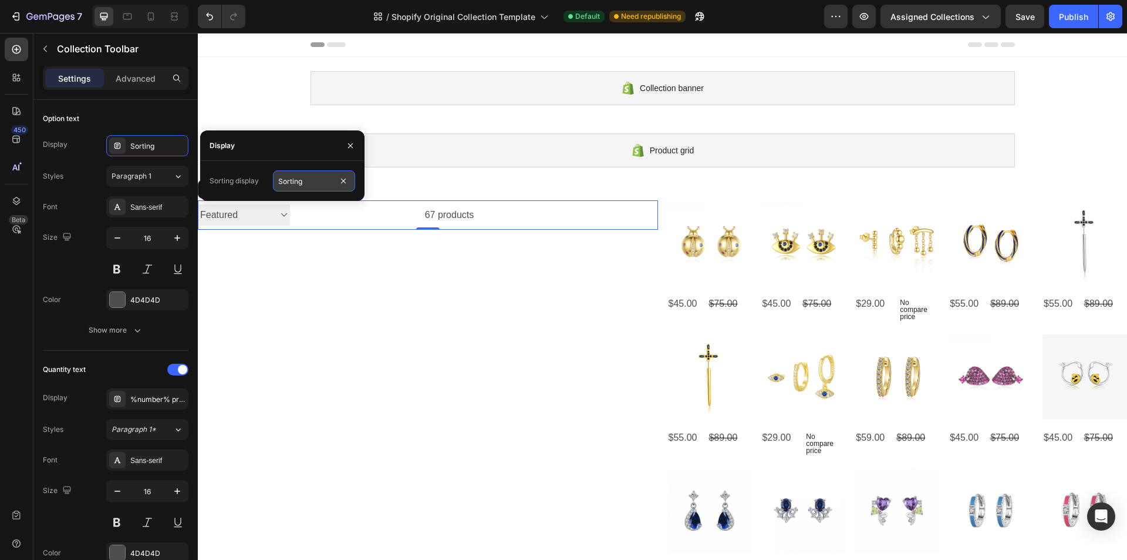
click at [300, 184] on input "Sorting" at bounding box center [314, 180] width 82 height 21
click at [303, 175] on input "text" at bounding box center [314, 180] width 82 height 21
click at [238, 187] on div "Sorting display" at bounding box center [234, 180] width 49 height 19
click at [315, 183] on input "text" at bounding box center [314, 180] width 82 height 21
click at [353, 142] on icon "button" at bounding box center [350, 145] width 9 height 9
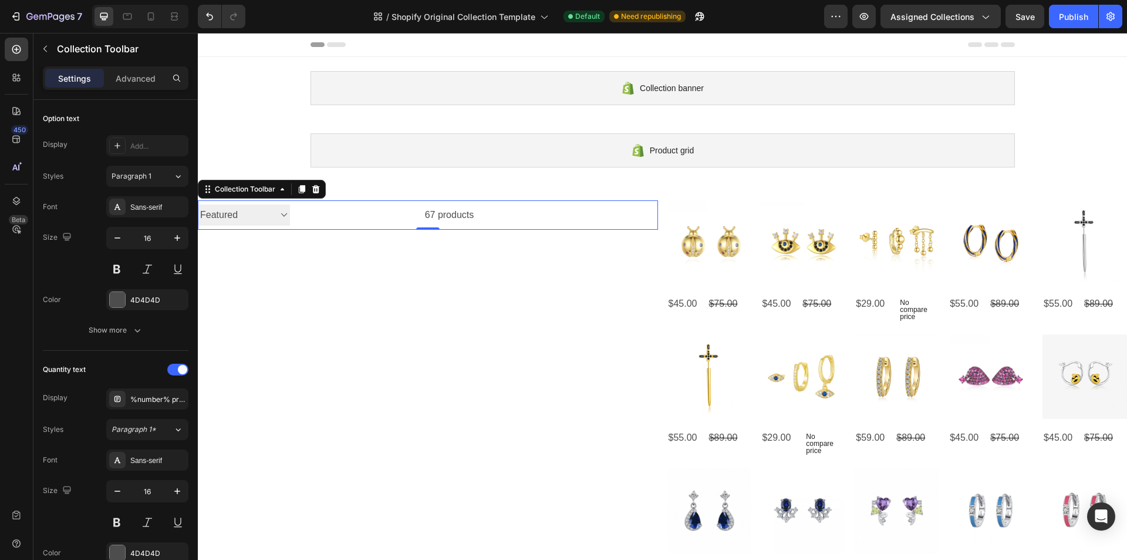
click at [538, 215] on div at bounding box center [566, 214] width 184 height 29
click at [315, 192] on icon at bounding box center [316, 189] width 8 height 8
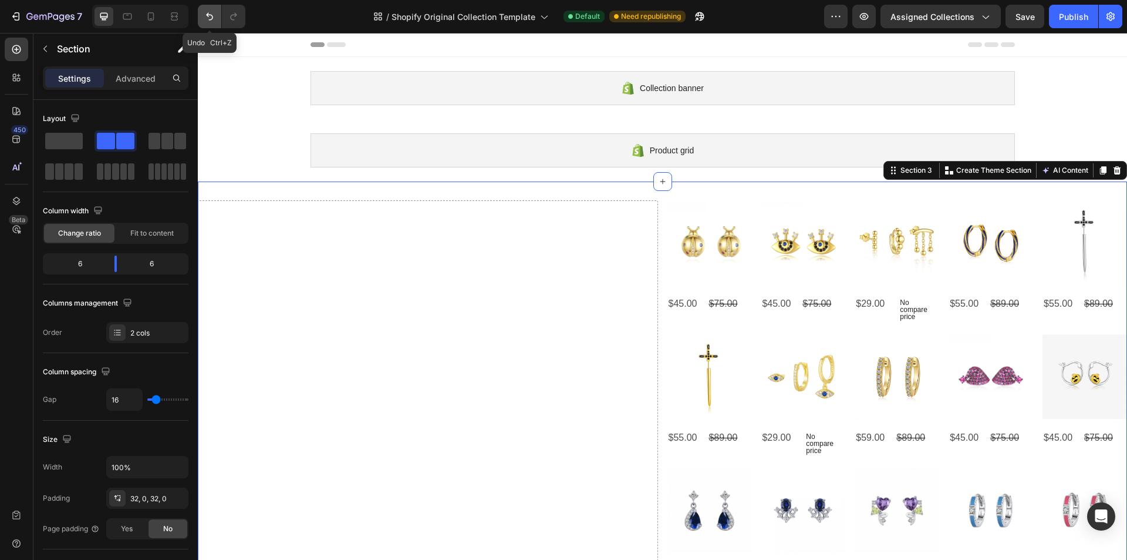
click at [216, 17] on button "Undo/Redo" at bounding box center [209, 16] width 23 height 23
click at [203, 13] on button "Undo/Redo" at bounding box center [209, 16] width 23 height 23
click at [1114, 171] on icon at bounding box center [1118, 170] width 8 height 8
